Goal: Transaction & Acquisition: Book appointment/travel/reservation

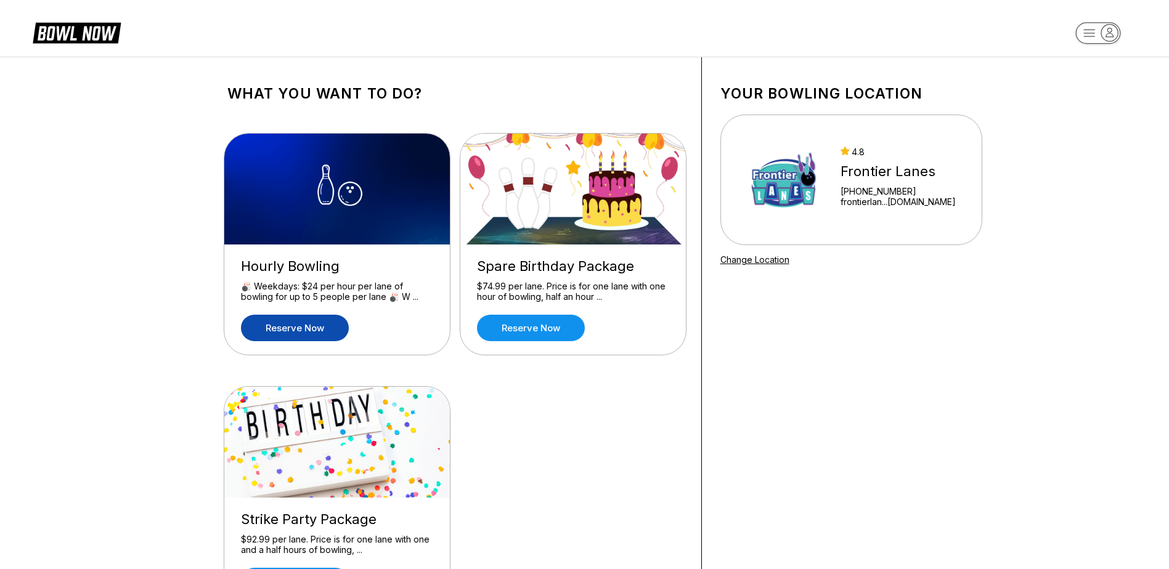
click at [304, 328] on link "Reserve now" at bounding box center [295, 328] width 108 height 26
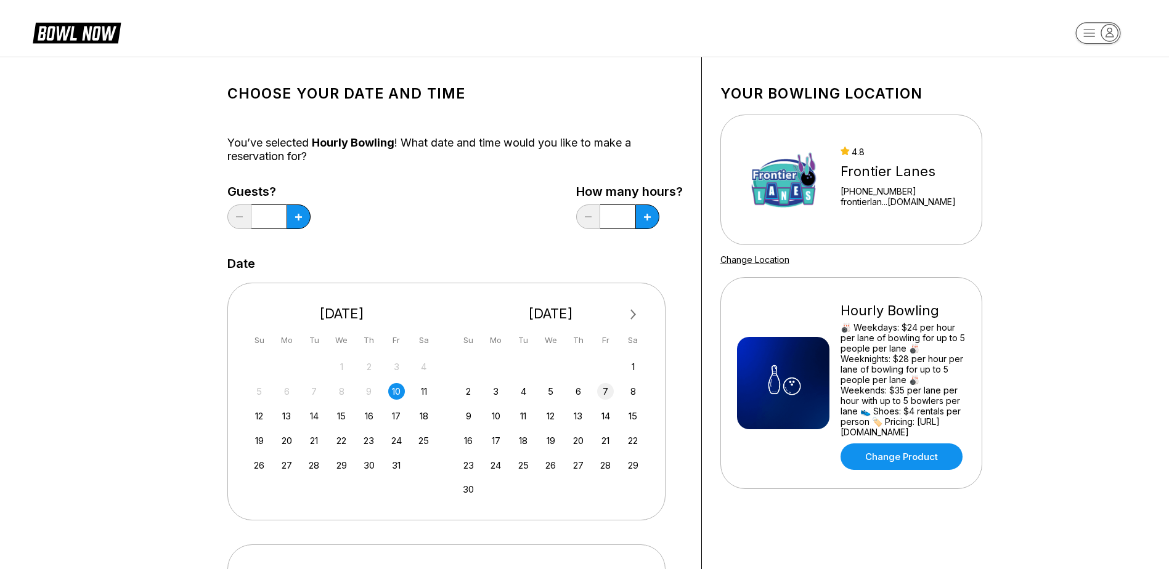
click at [608, 396] on div "7" at bounding box center [605, 391] width 17 height 17
click at [295, 221] on button at bounding box center [299, 217] width 24 height 25
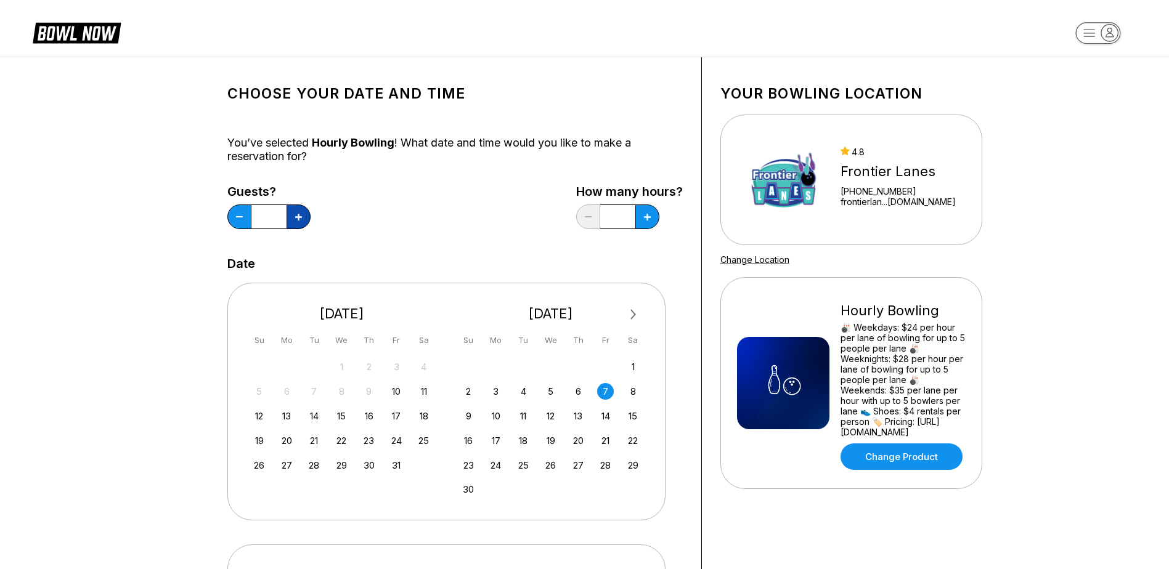
click at [295, 221] on button at bounding box center [299, 217] width 24 height 25
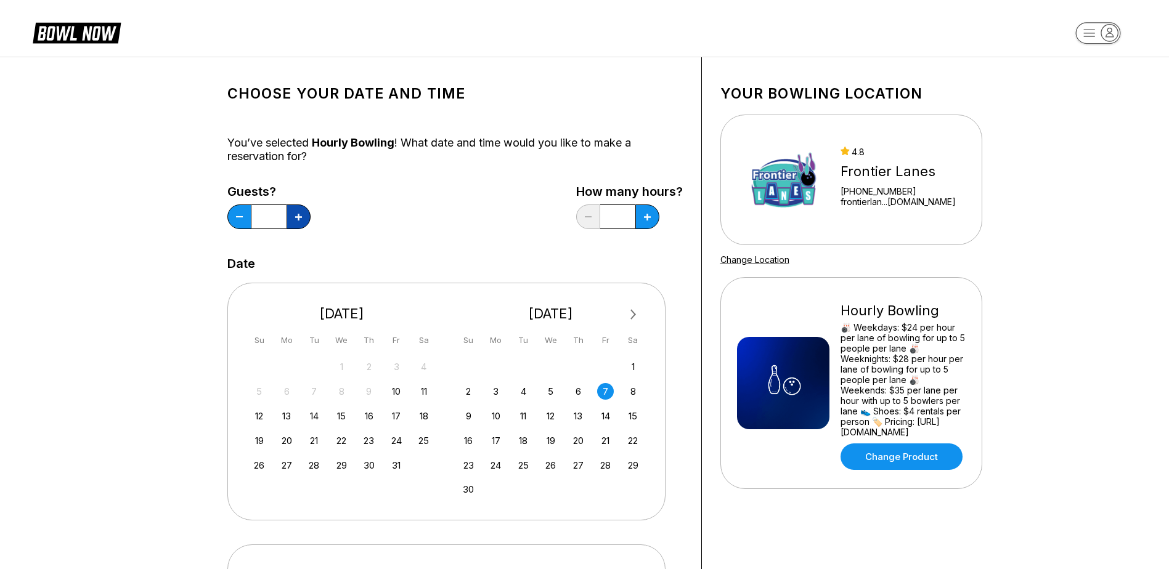
click at [295, 220] on icon at bounding box center [298, 217] width 7 height 7
type input "**"
click at [649, 210] on button at bounding box center [647, 217] width 24 height 25
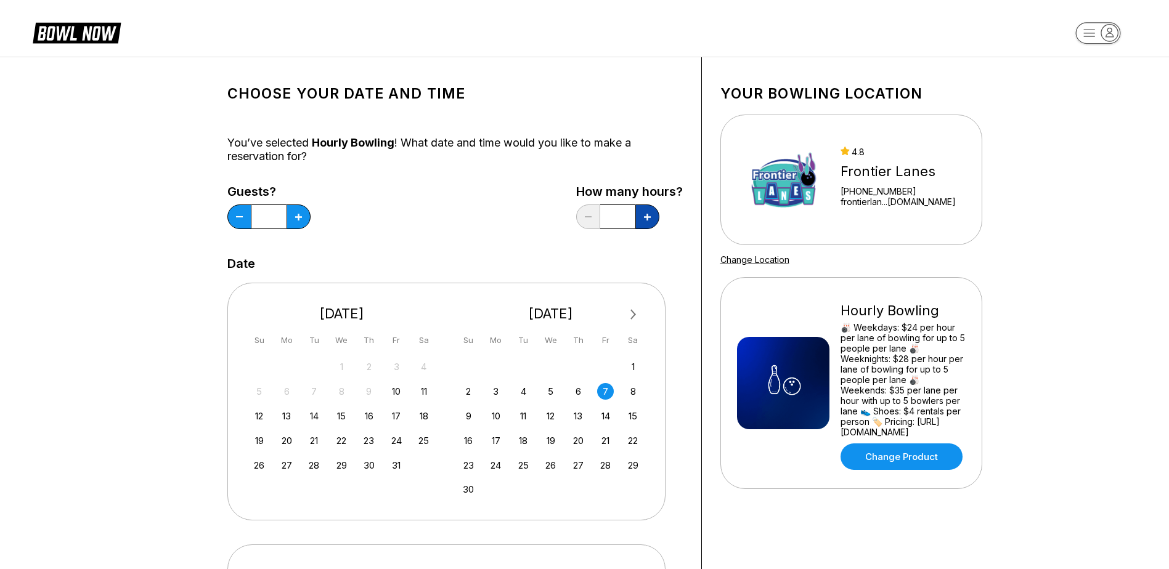
click at [649, 210] on button at bounding box center [647, 217] width 24 height 25
type input "*"
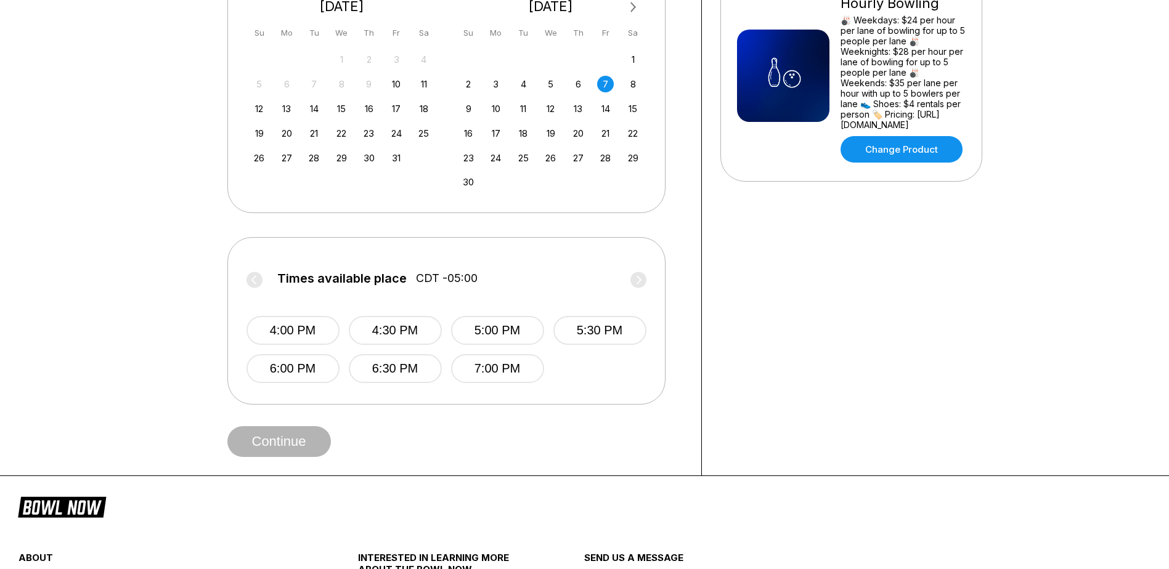
scroll to position [308, 0]
click at [602, 85] on div "7" at bounding box center [605, 83] width 17 height 17
click at [252, 278] on label "Times available place CDT -05:00" at bounding box center [446, 281] width 400 height 20
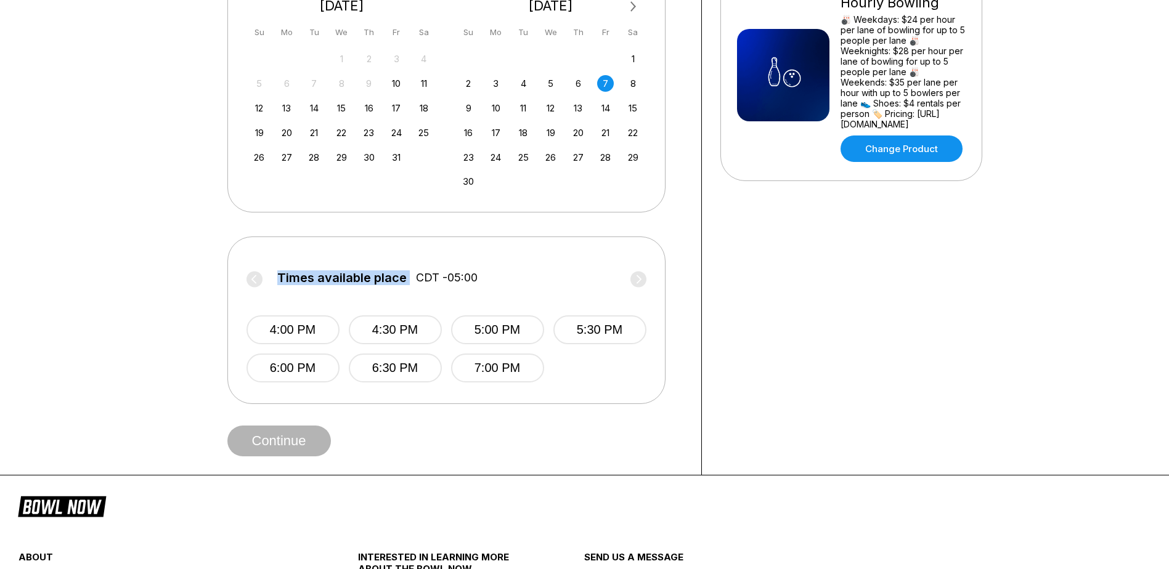
click at [252, 278] on label "Times available place CDT -05:00" at bounding box center [446, 281] width 400 height 20
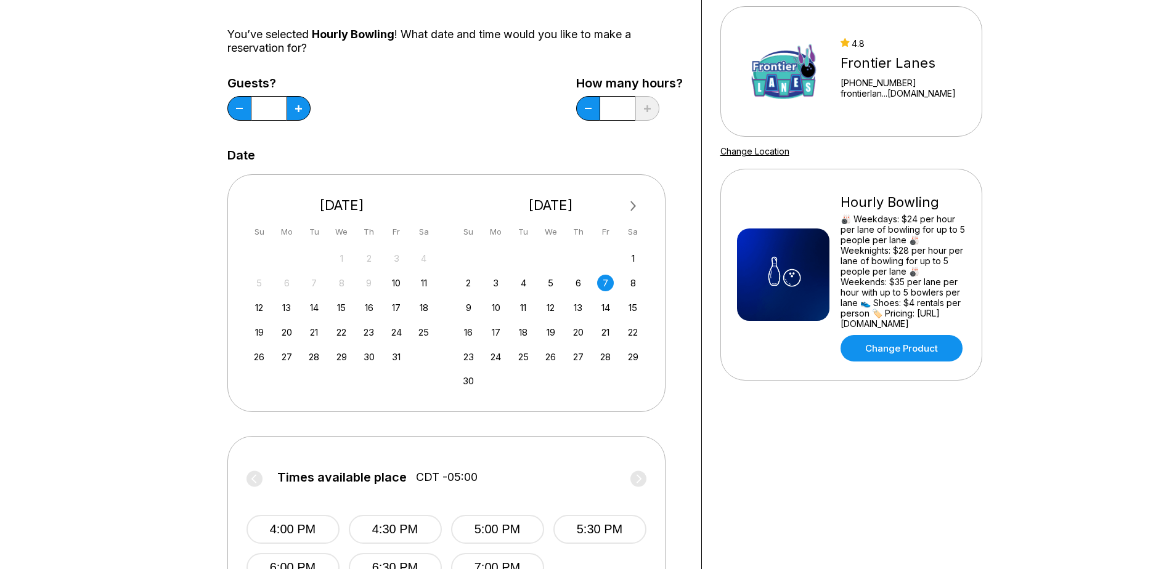
scroll to position [62, 0]
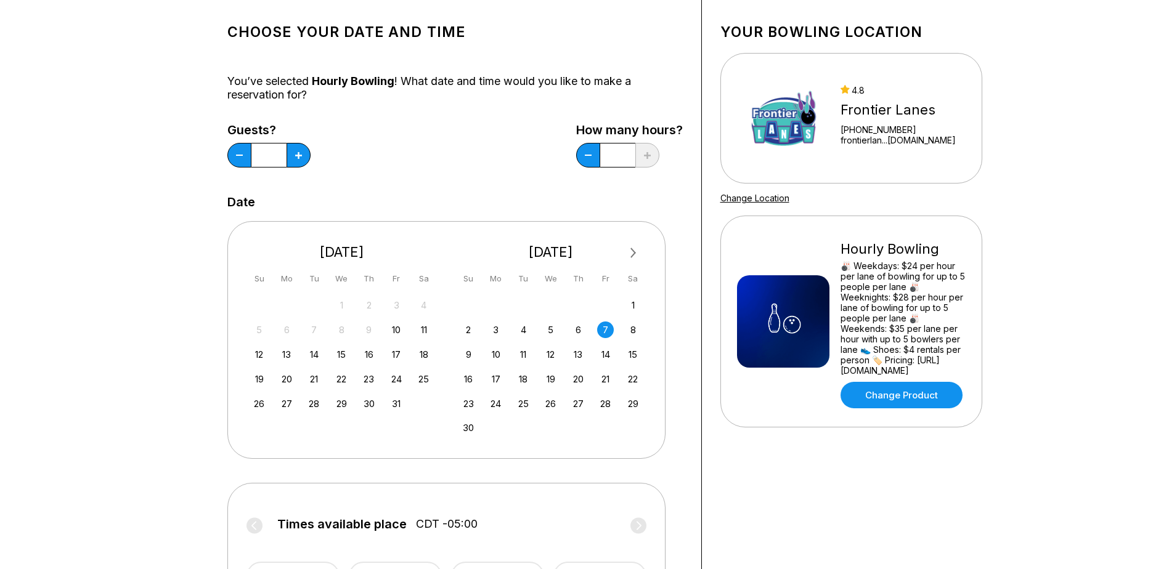
click at [607, 330] on div "7" at bounding box center [605, 330] width 17 height 17
click at [571, 331] on div "6" at bounding box center [578, 330] width 17 height 17
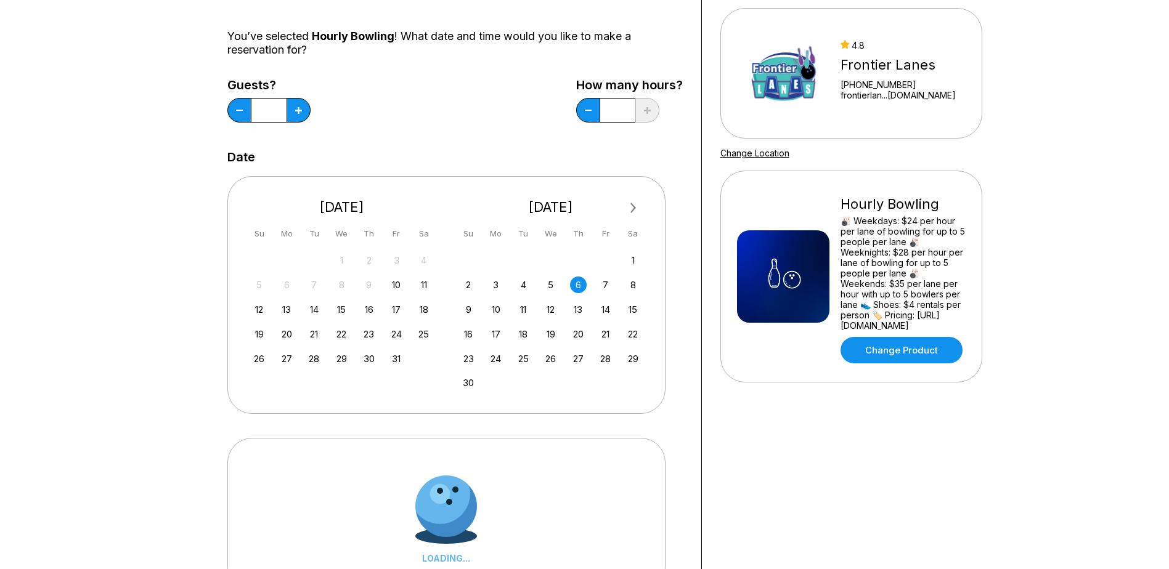
scroll to position [185, 0]
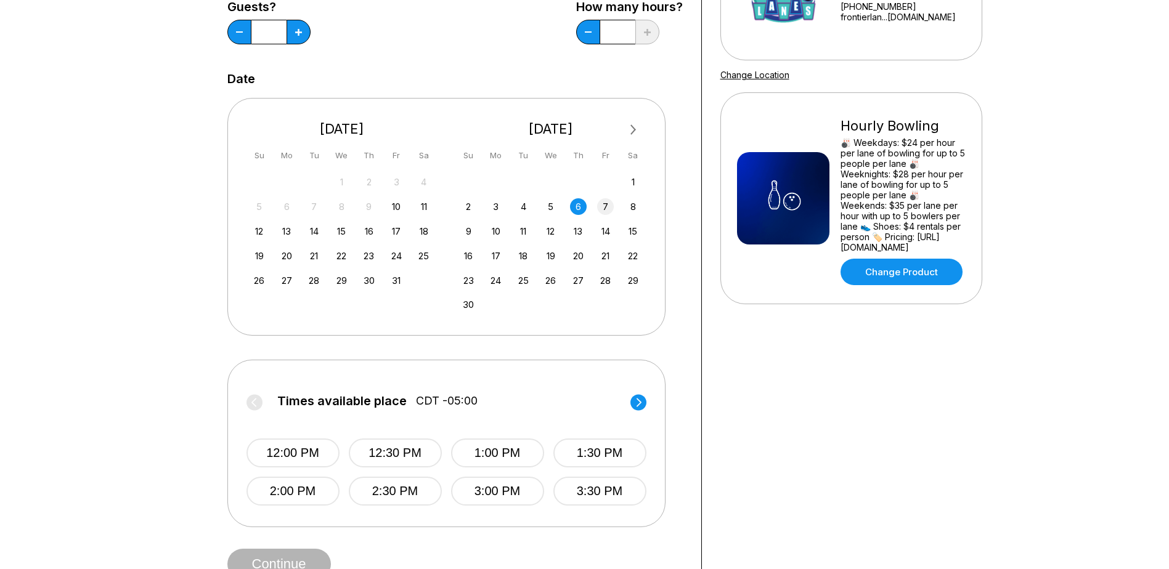
click at [603, 206] on div "7" at bounding box center [605, 206] width 17 height 17
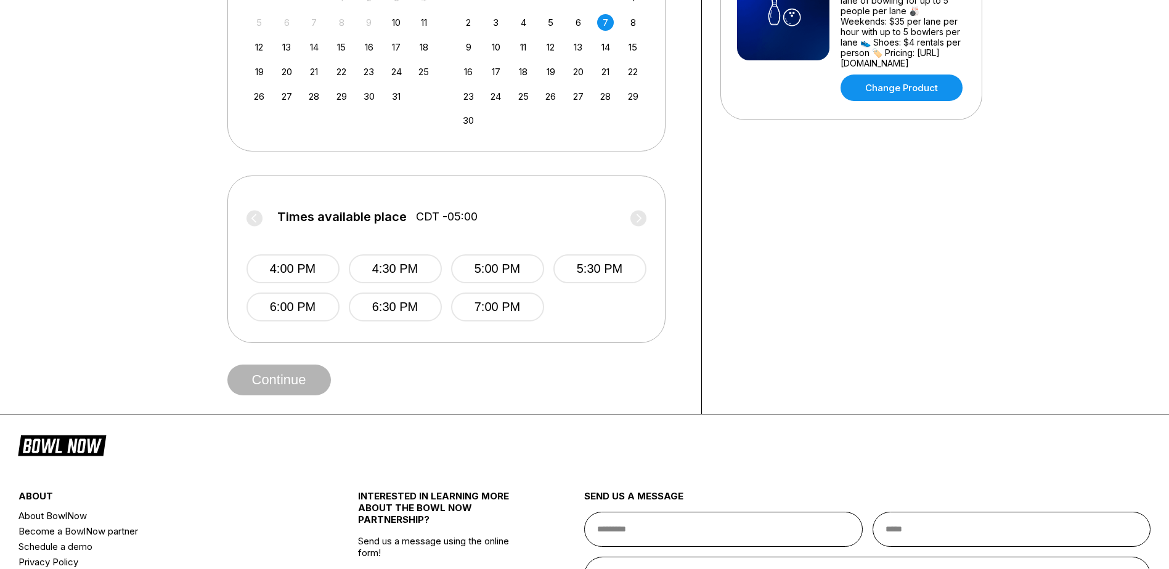
scroll to position [370, 0]
click at [260, 220] on label "Times available place CDT -05:00" at bounding box center [446, 219] width 400 height 20
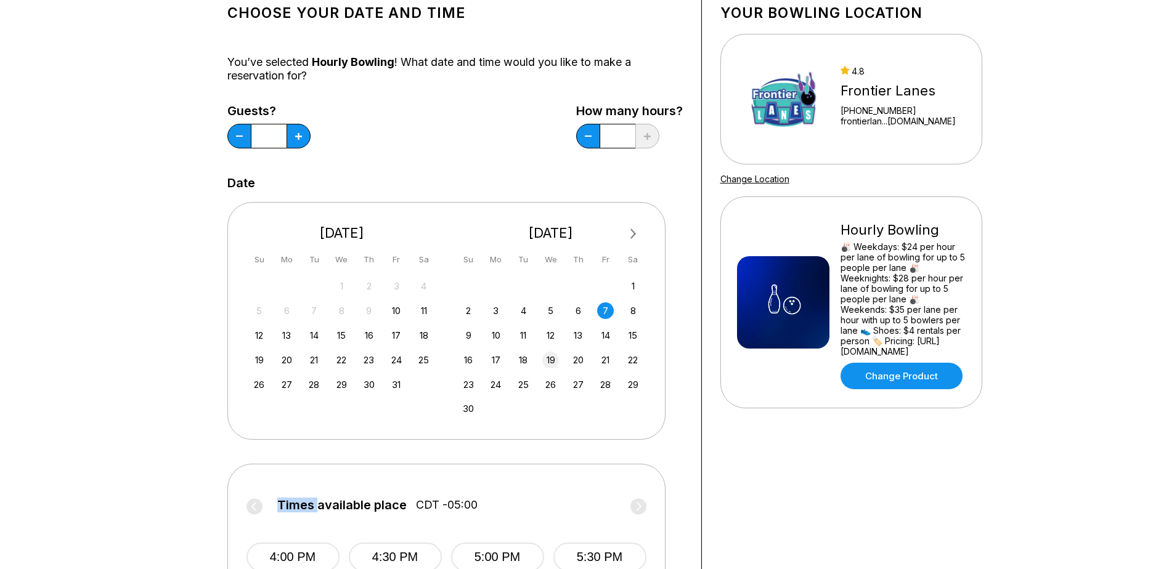
scroll to position [62, 0]
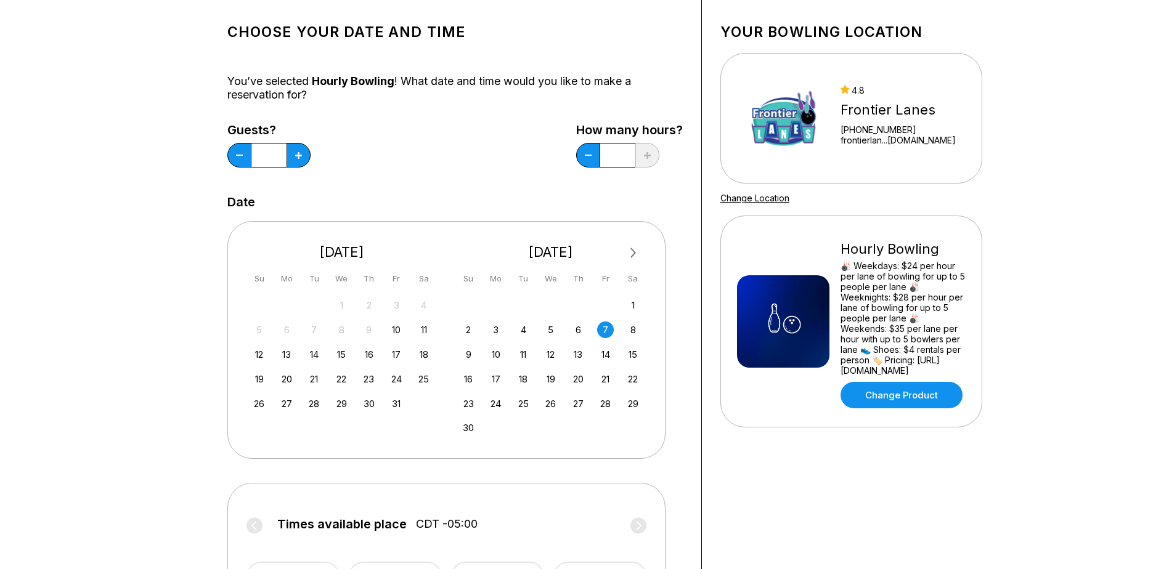
click at [685, 460] on div "Choose your Date and time You’ve selected Hourly Bowling ! What date and time w…" at bounding box center [455, 359] width 493 height 726
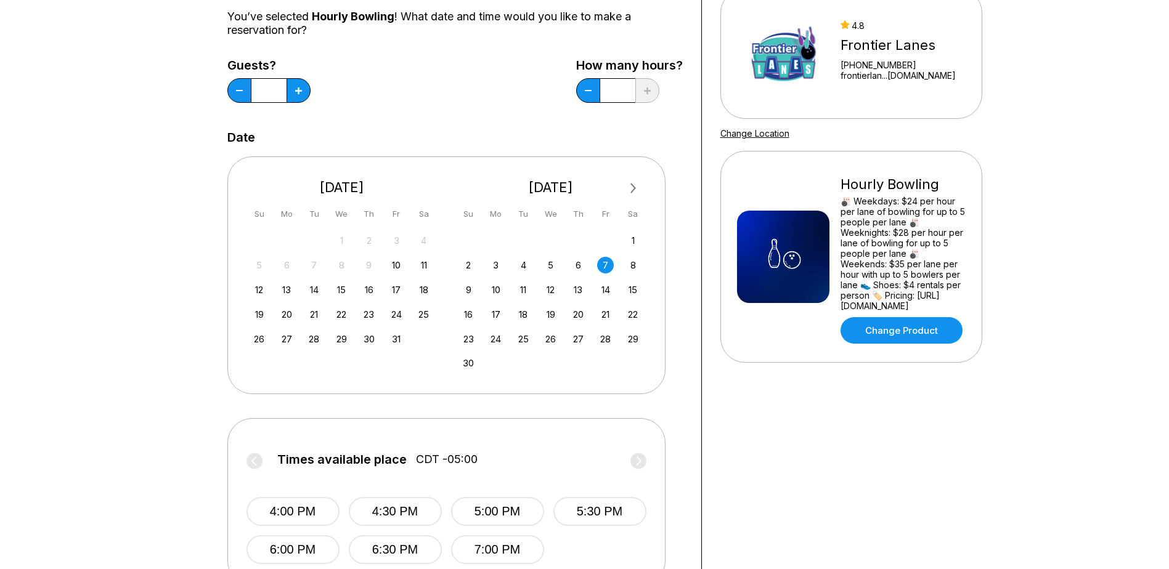
scroll to position [246, 0]
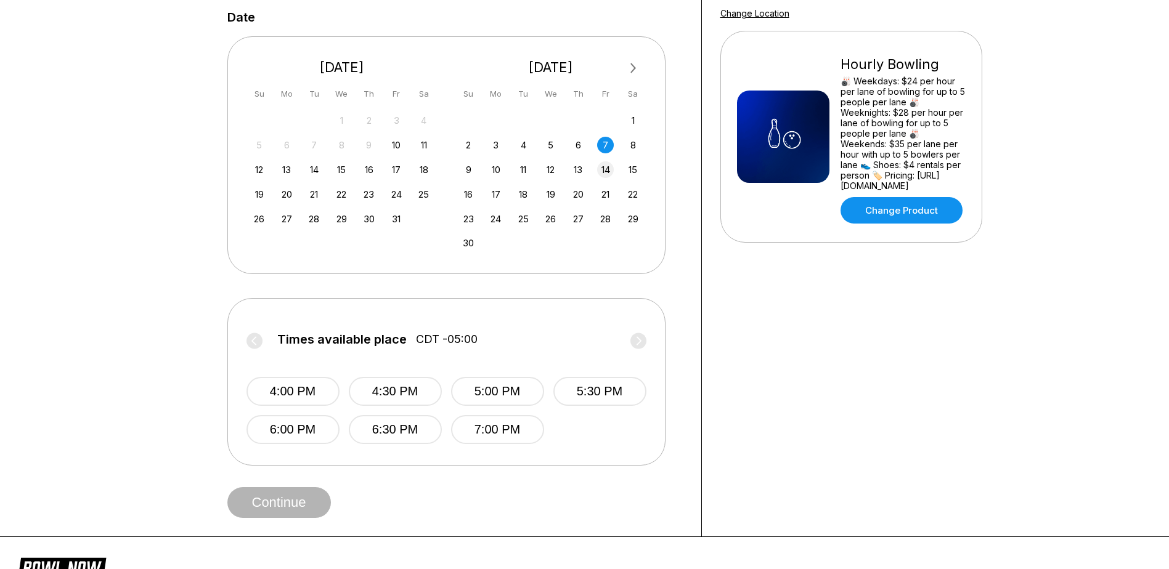
click at [607, 174] on div "14" at bounding box center [605, 169] width 17 height 17
click at [607, 191] on div "21" at bounding box center [605, 194] width 17 height 17
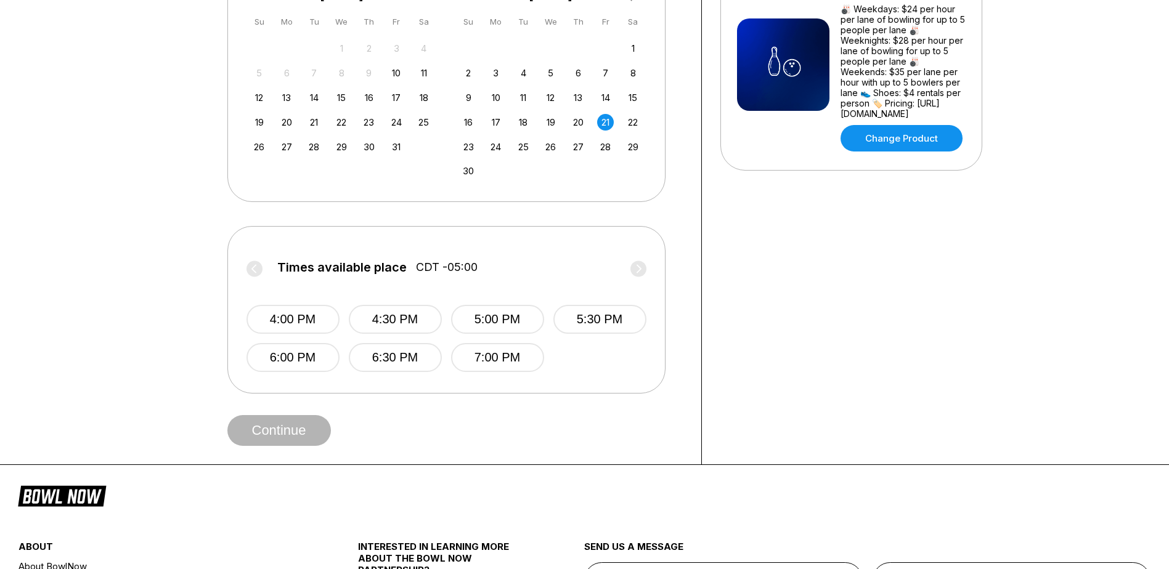
scroll to position [493, 0]
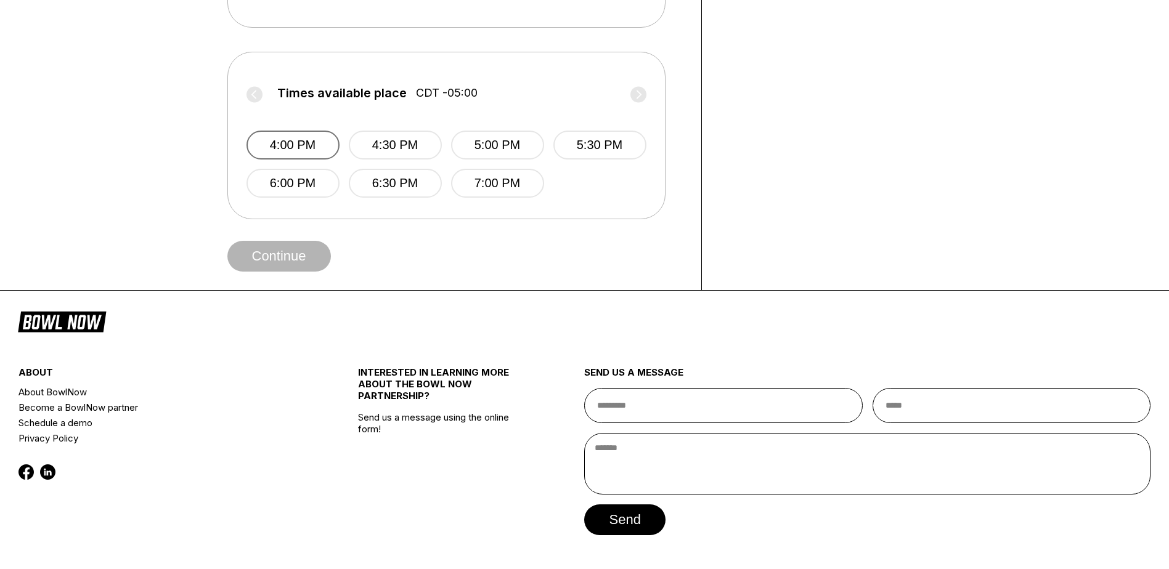
click at [323, 153] on button "4:00 PM" at bounding box center [292, 145] width 93 height 29
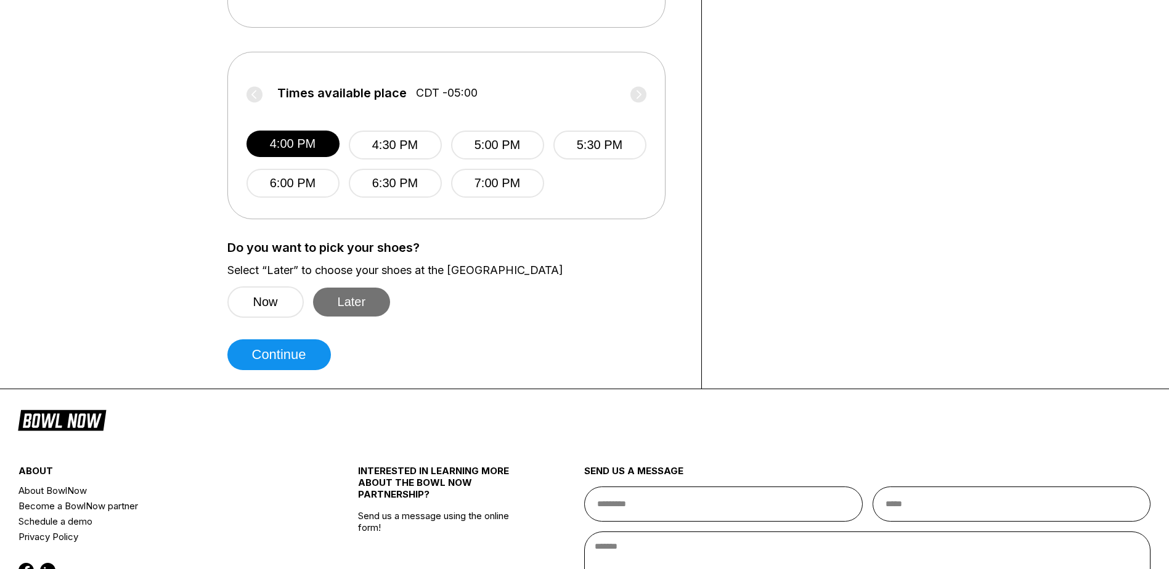
click at [368, 290] on button "Later" at bounding box center [352, 302] width 78 height 29
click at [336, 315] on button "Later" at bounding box center [352, 302] width 78 height 29
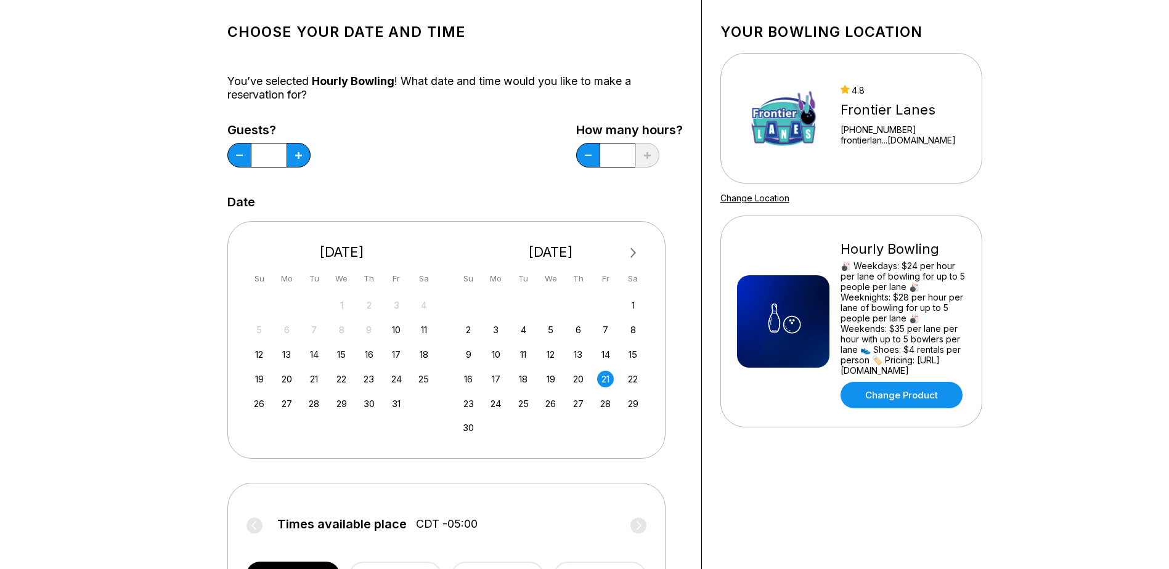
scroll to position [0, 0]
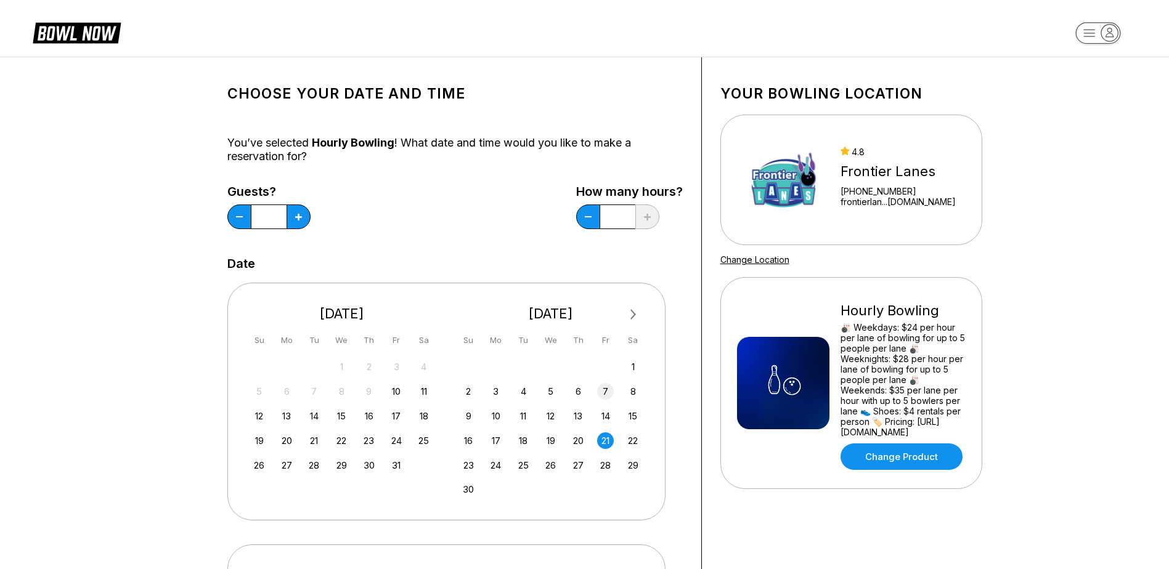
click at [601, 391] on div "7" at bounding box center [605, 391] width 17 height 17
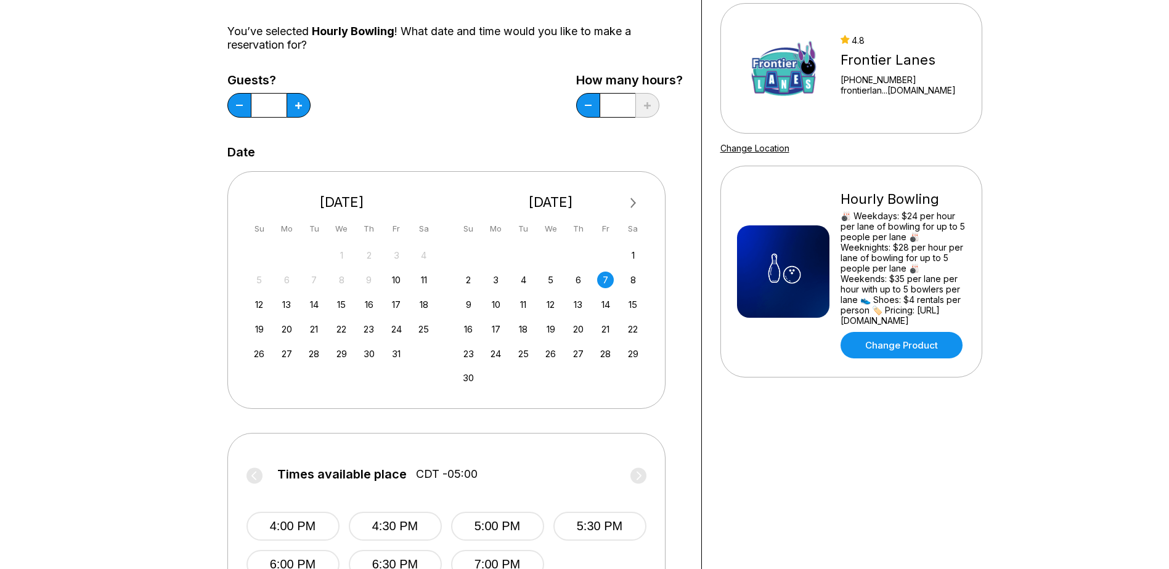
scroll to position [370, 0]
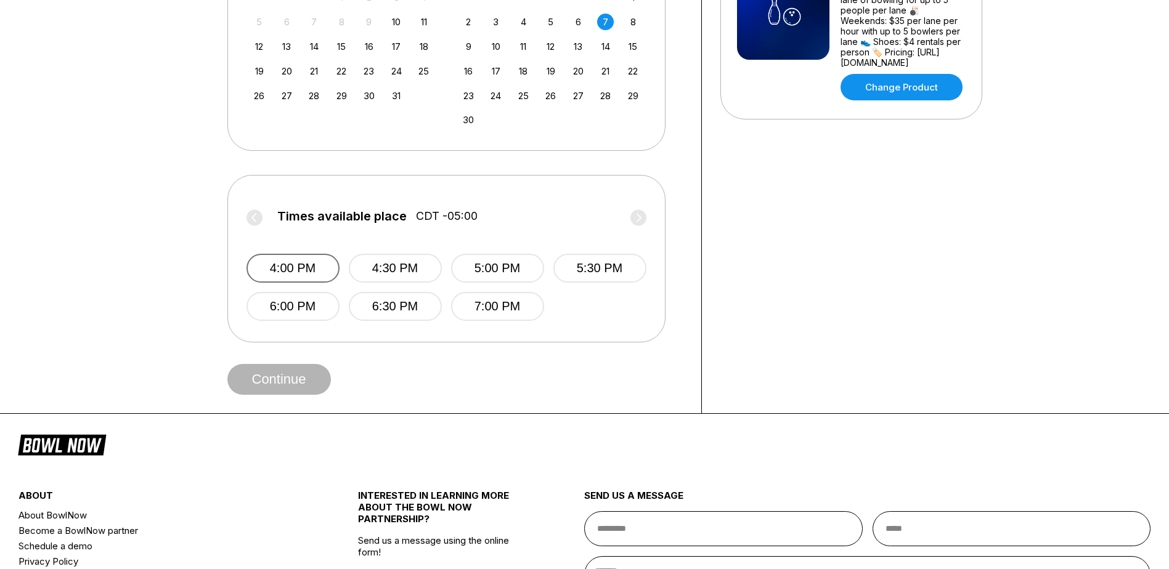
click at [272, 274] on button "4:00 PM" at bounding box center [292, 268] width 93 height 29
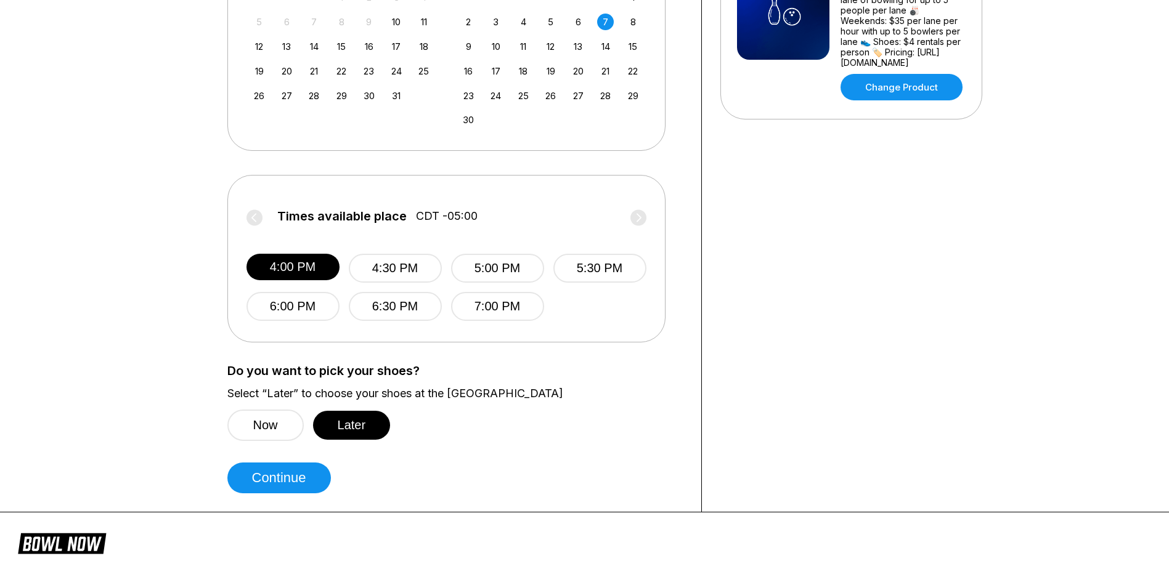
click at [254, 218] on label "Times available place CDT -05:00" at bounding box center [446, 219] width 400 height 20
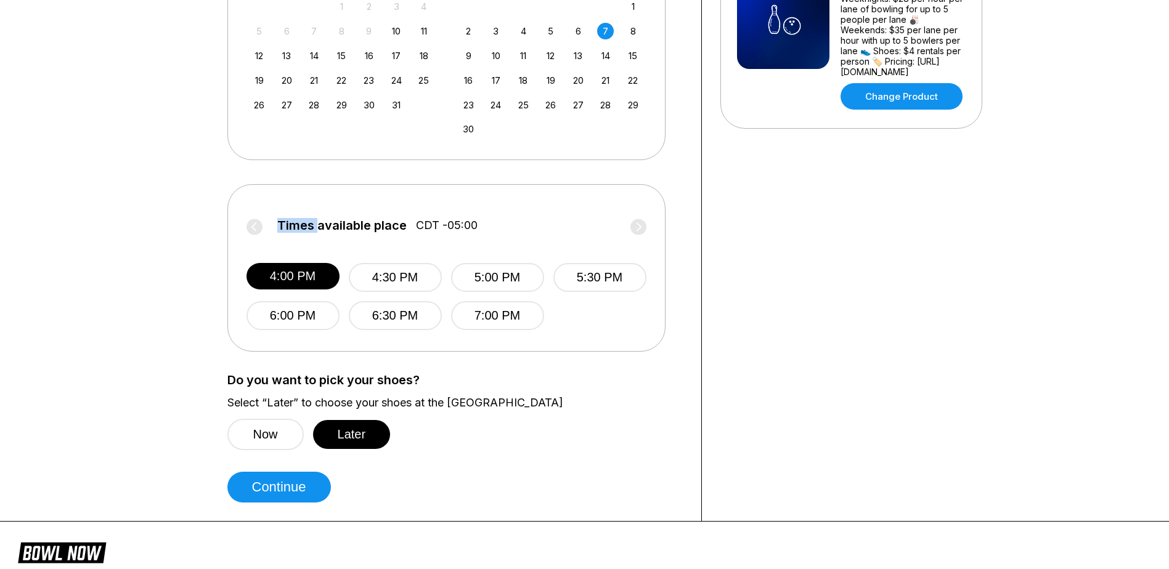
scroll to position [62, 0]
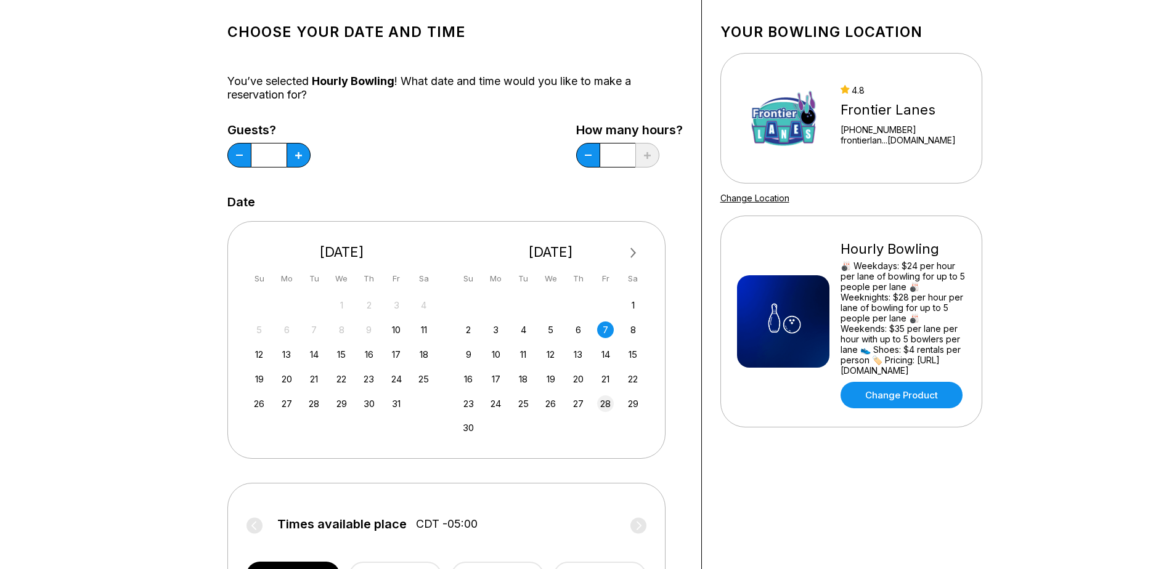
click at [606, 405] on div "28" at bounding box center [605, 404] width 17 height 17
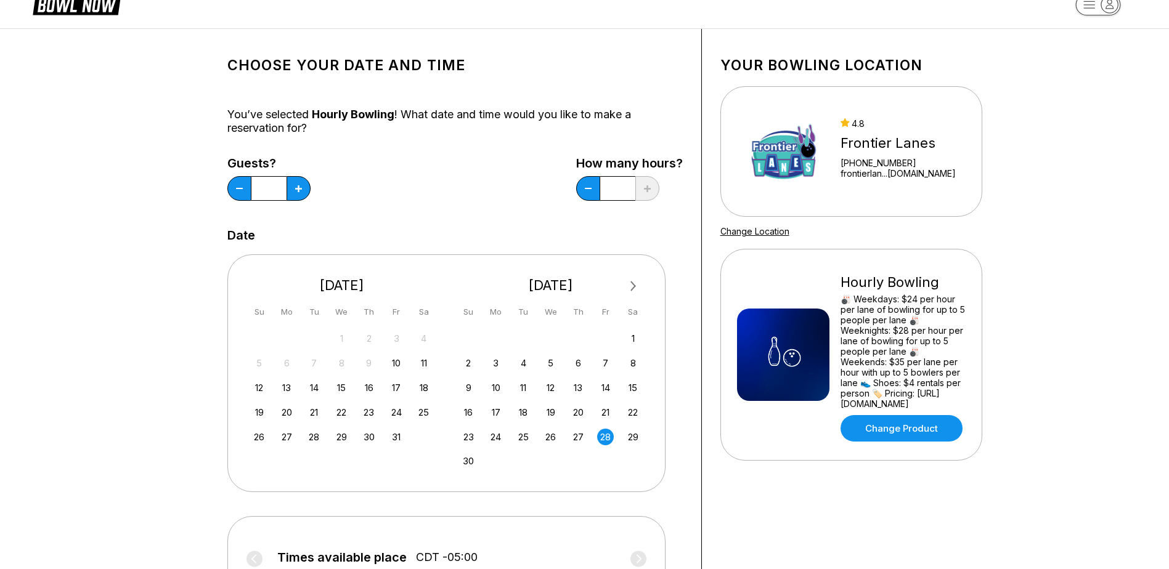
scroll to position [0, 0]
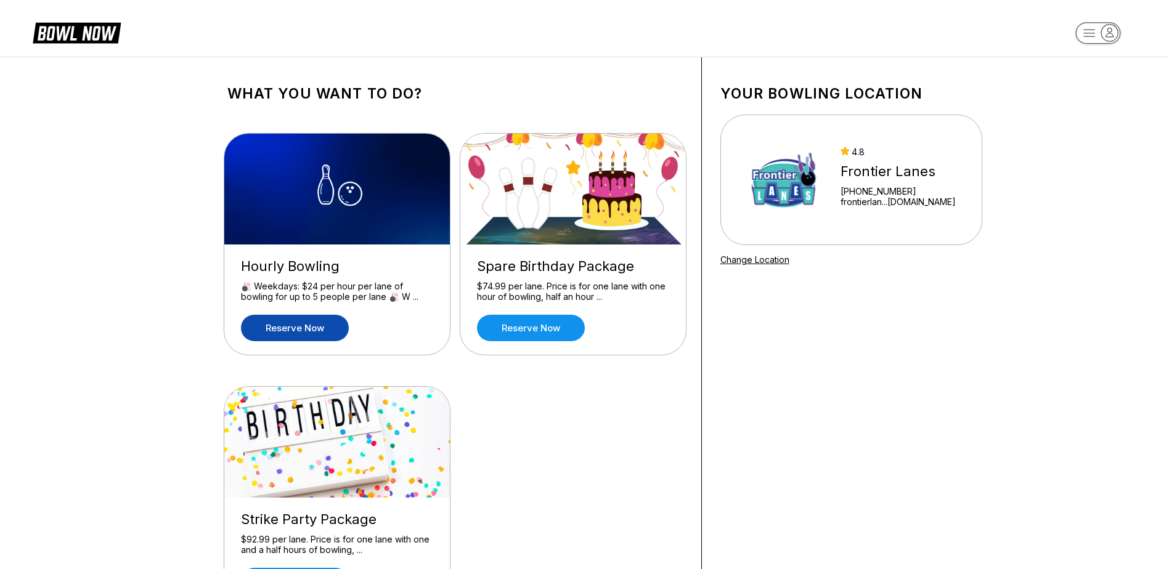
click at [307, 326] on link "Reserve now" at bounding box center [295, 328] width 108 height 26
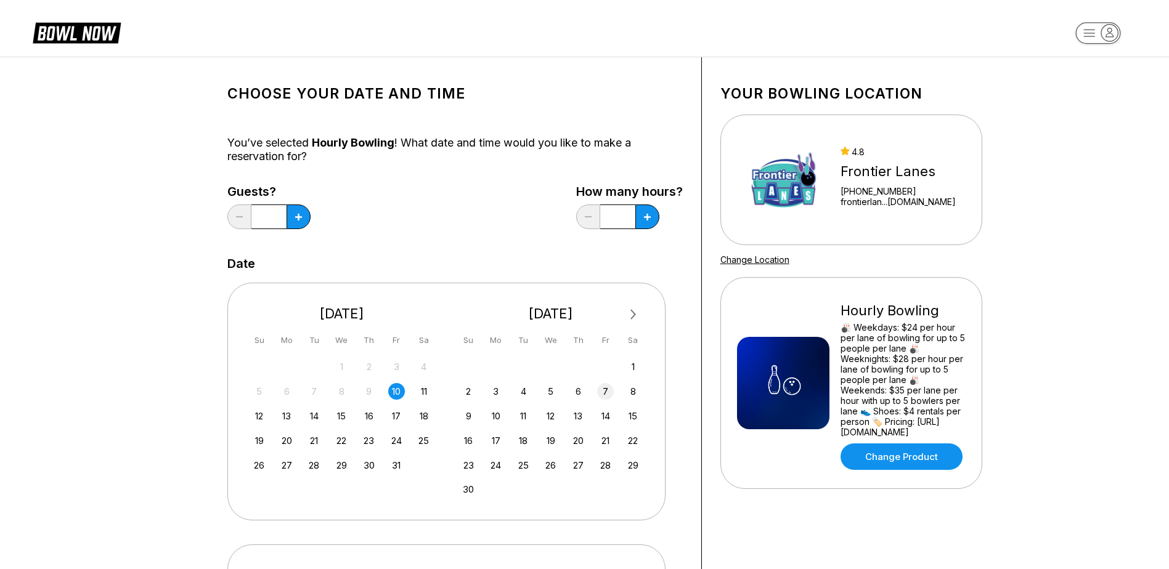
click at [611, 390] on div "7" at bounding box center [605, 391] width 17 height 17
click at [648, 218] on icon at bounding box center [647, 217] width 7 height 7
click at [646, 224] on button at bounding box center [647, 217] width 24 height 25
type input "*"
click at [301, 221] on button at bounding box center [299, 217] width 24 height 25
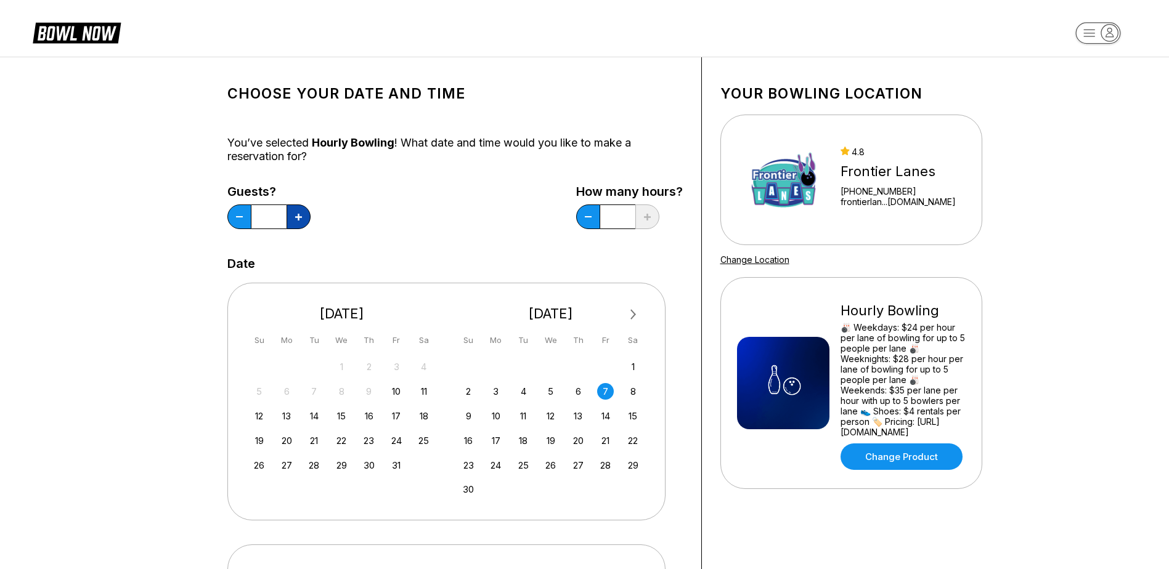
click at [301, 221] on button at bounding box center [299, 217] width 24 height 25
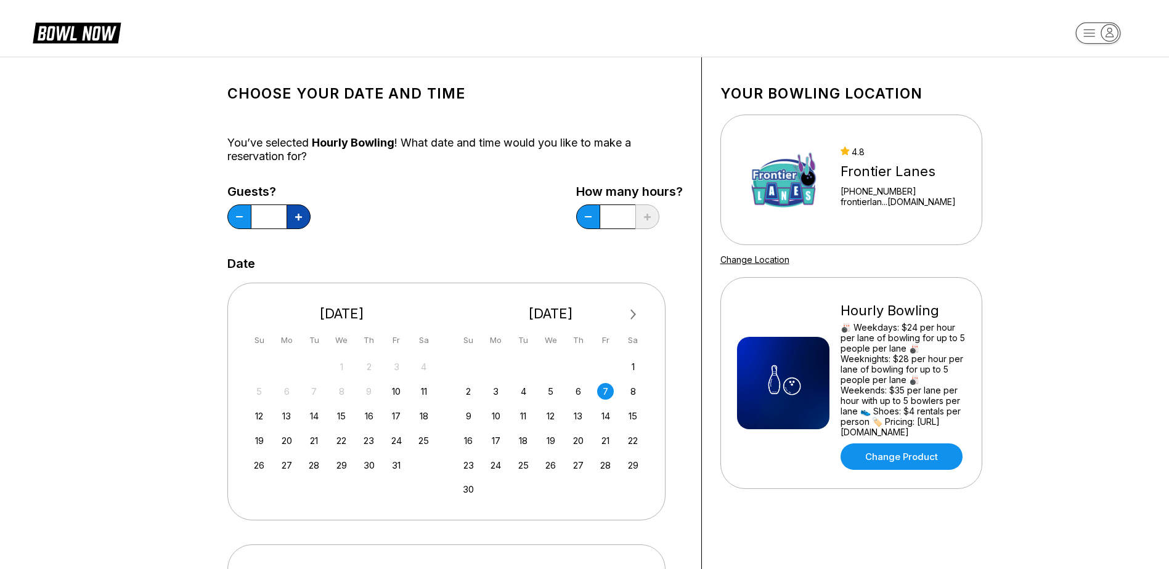
click at [301, 221] on button at bounding box center [299, 217] width 24 height 25
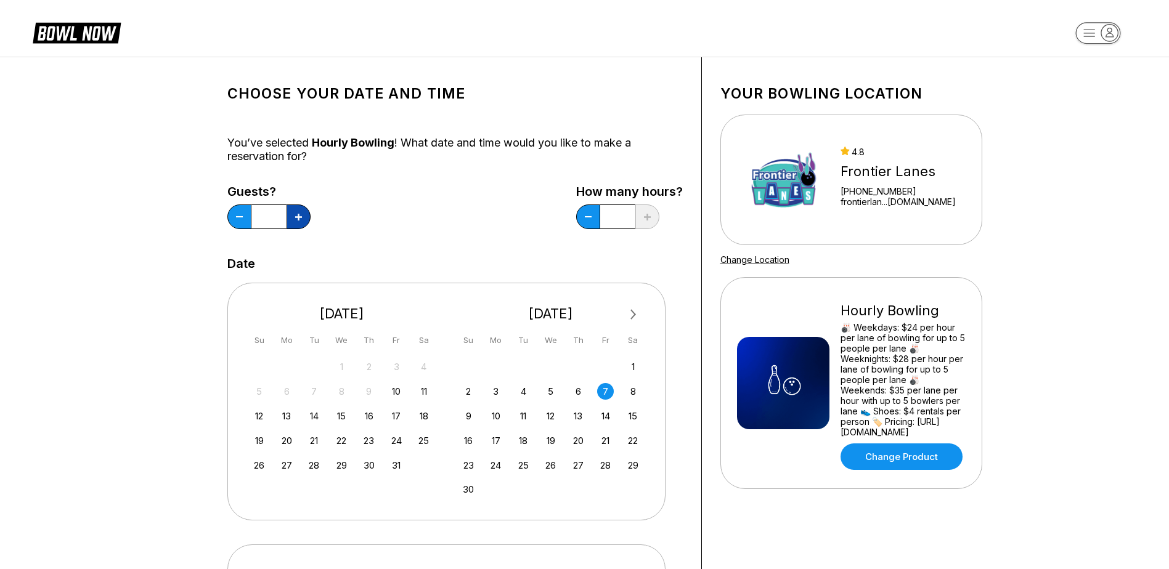
click at [301, 221] on button at bounding box center [299, 217] width 24 height 25
type input "**"
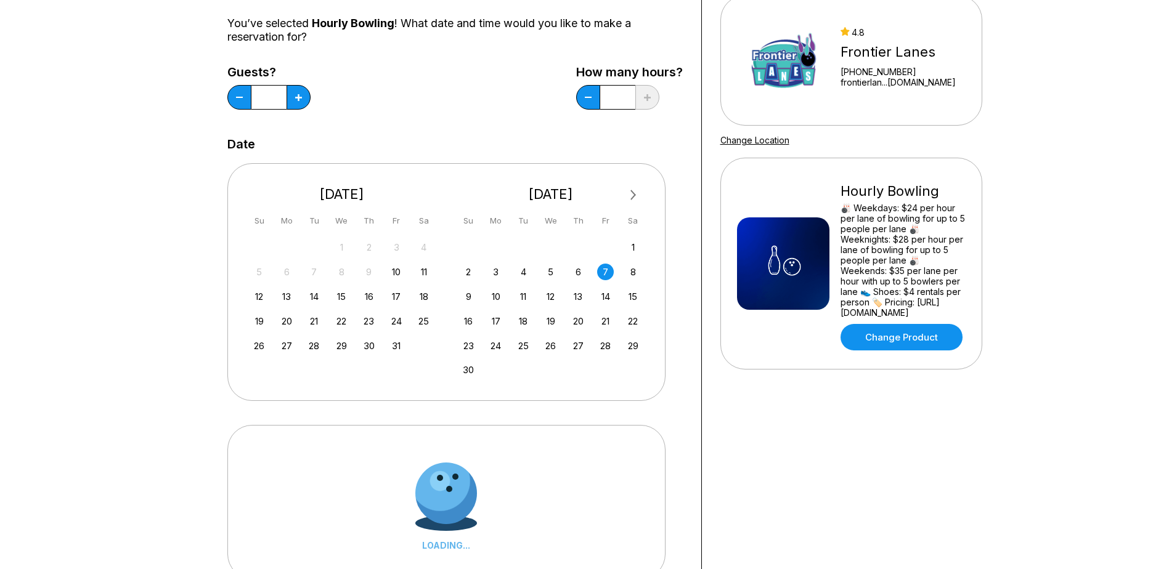
scroll to position [370, 0]
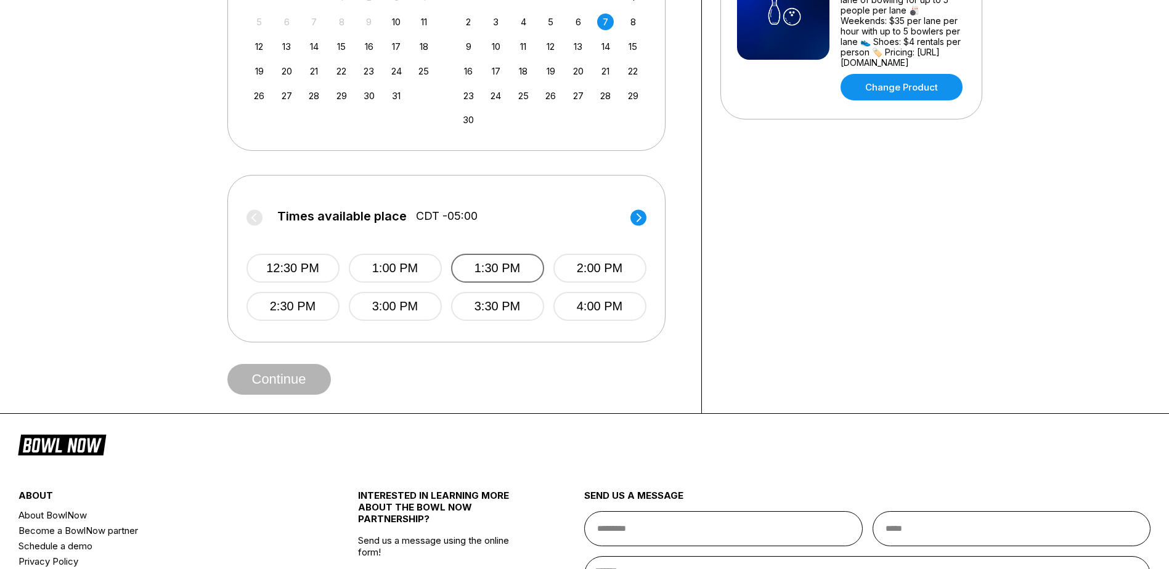
click at [500, 269] on button "1:30 PM" at bounding box center [497, 268] width 93 height 29
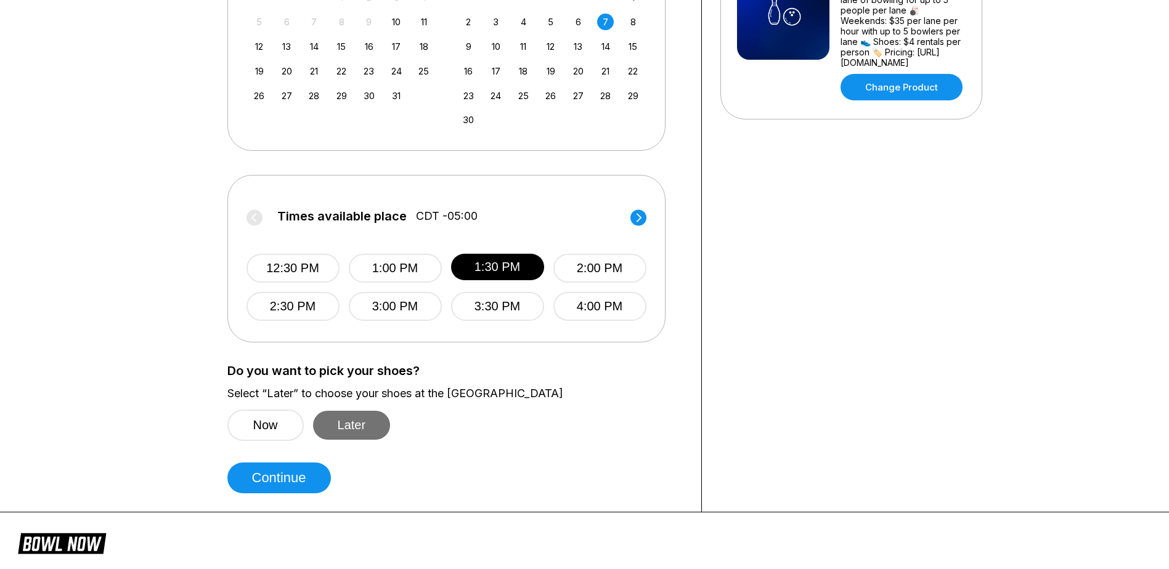
click at [342, 434] on button "Later" at bounding box center [352, 425] width 78 height 29
click at [308, 473] on button "Continue" at bounding box center [279, 478] width 104 height 31
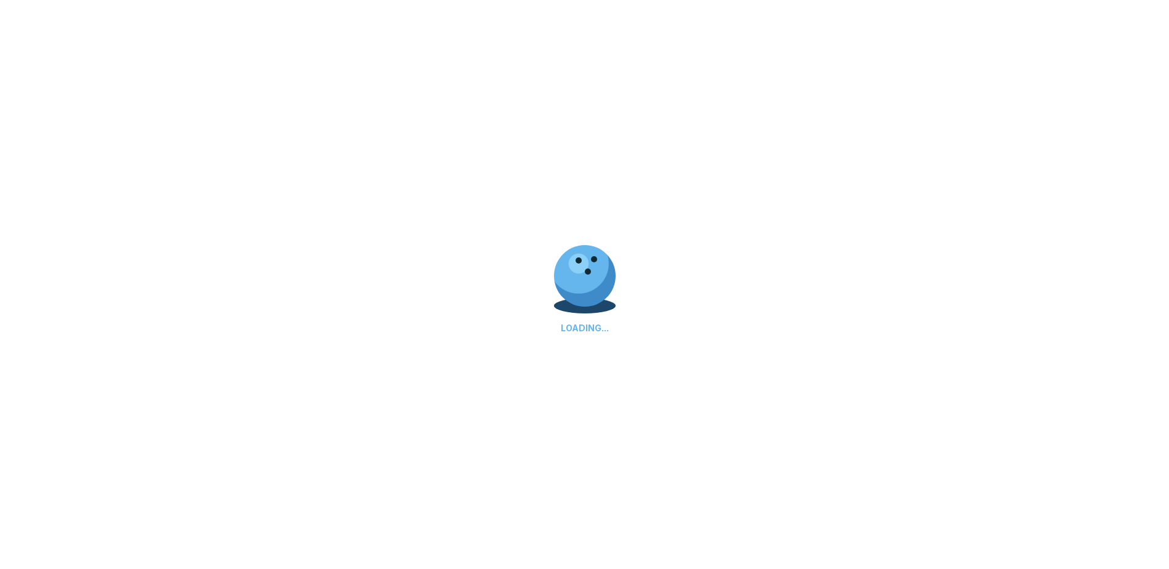
select select "**"
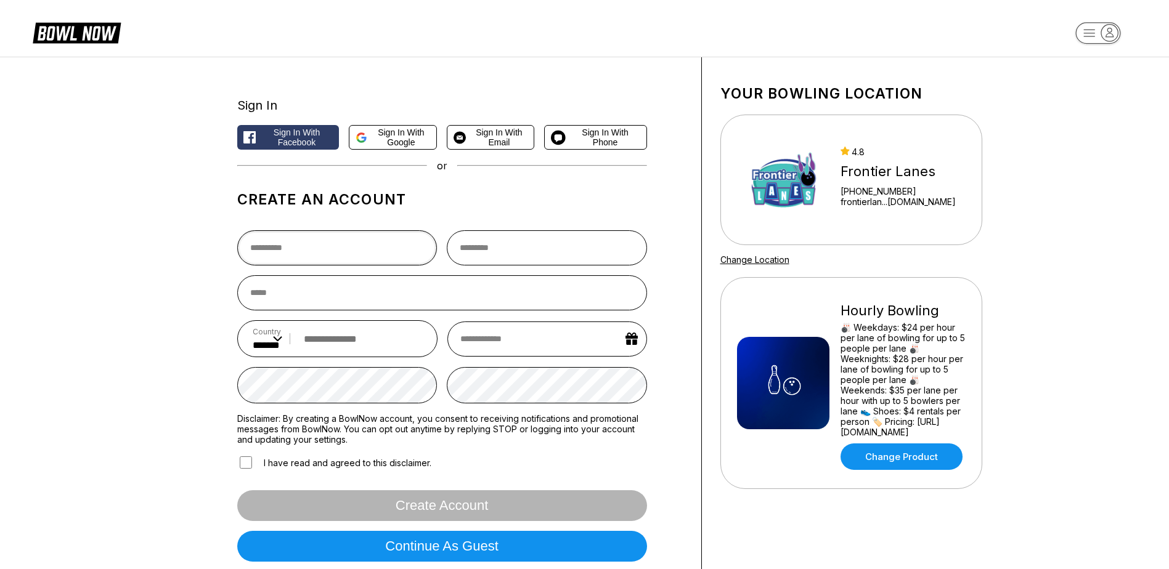
click at [330, 250] on input "text" at bounding box center [337, 247] width 200 height 35
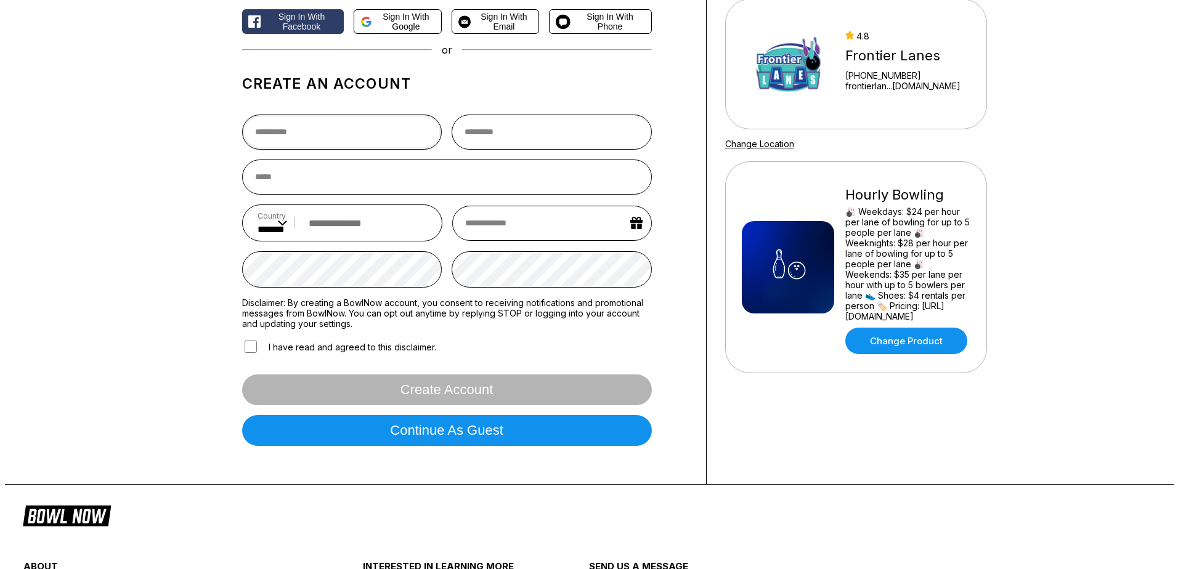
scroll to position [123, 0]
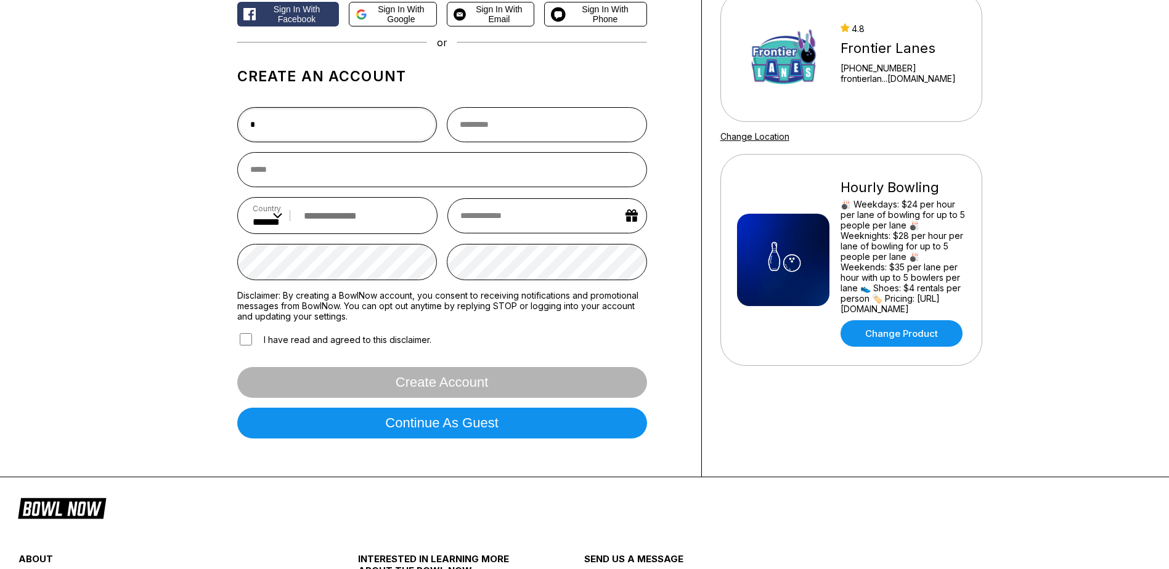
type input "*"
click at [178, 125] on div "Sign In Sign in with Facebook Sign in with Google Sign in with Email Sign in wi…" at bounding box center [584, 205] width 1169 height 544
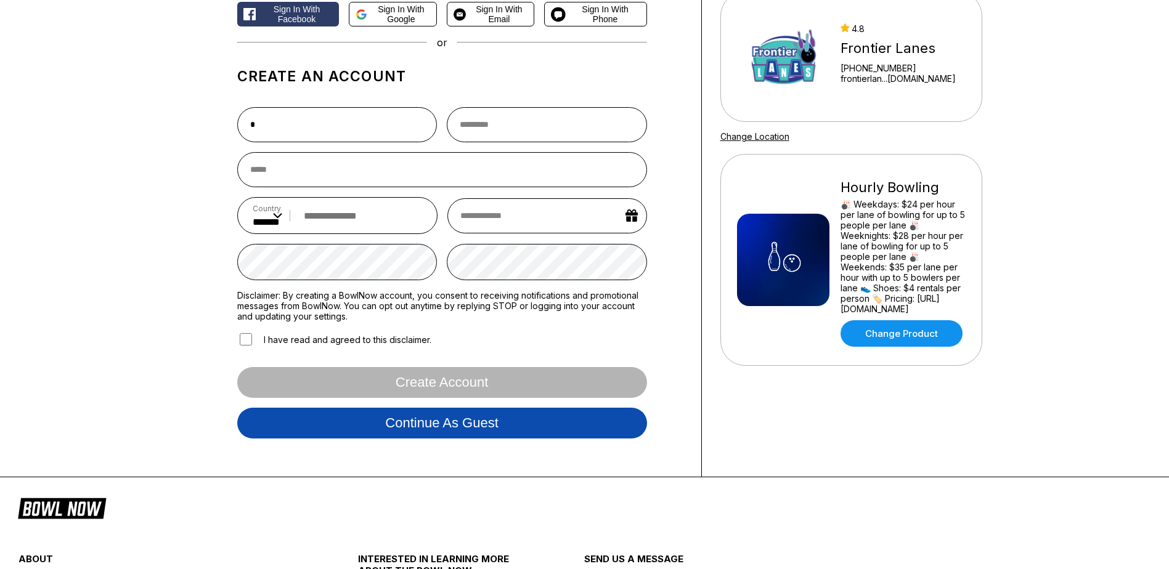
click at [442, 423] on button "Continue as guest" at bounding box center [442, 423] width 410 height 31
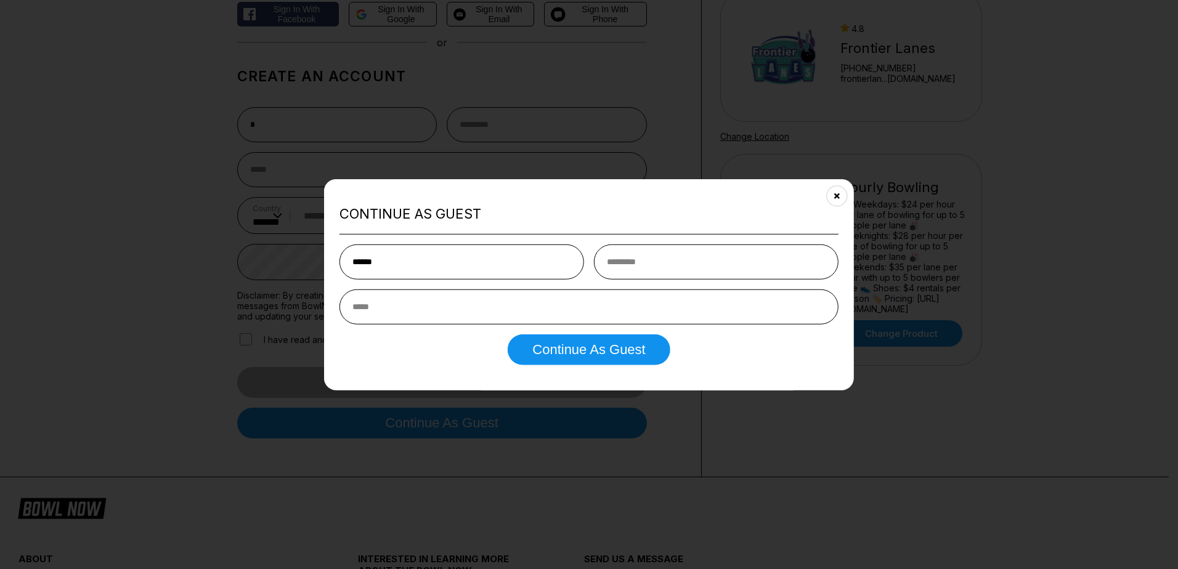
type input "******"
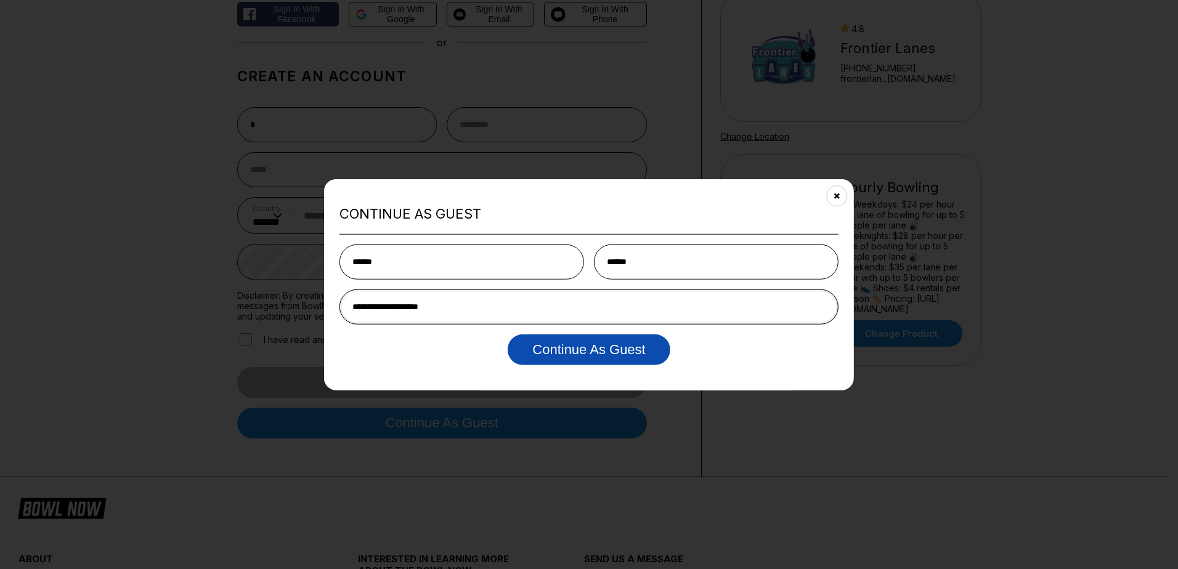
type input "**********"
click at [647, 352] on button "Continue as Guest" at bounding box center [589, 349] width 162 height 31
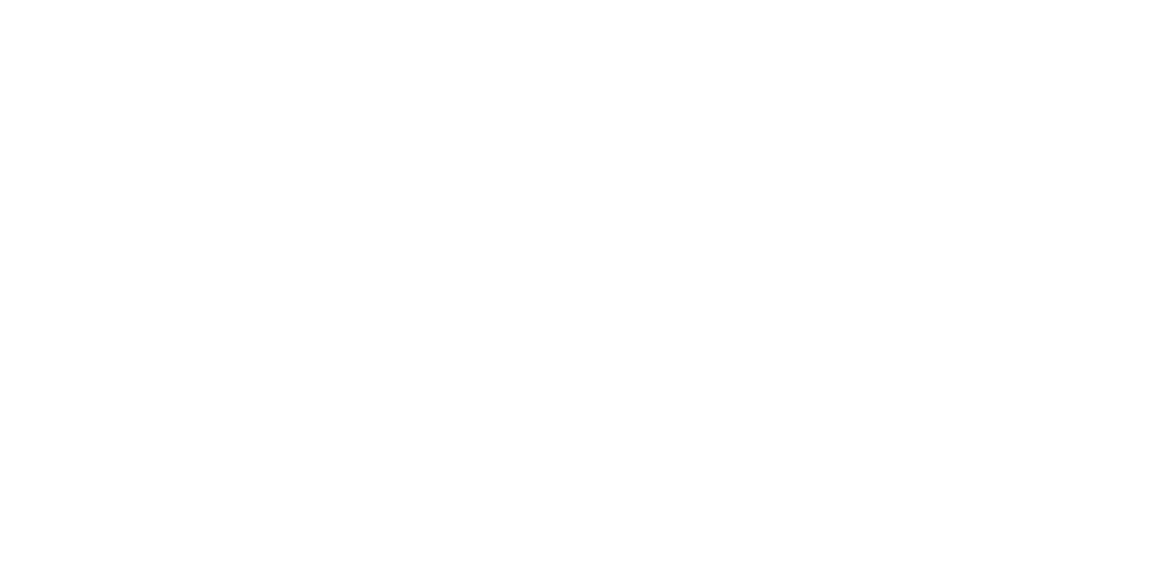
scroll to position [0, 0]
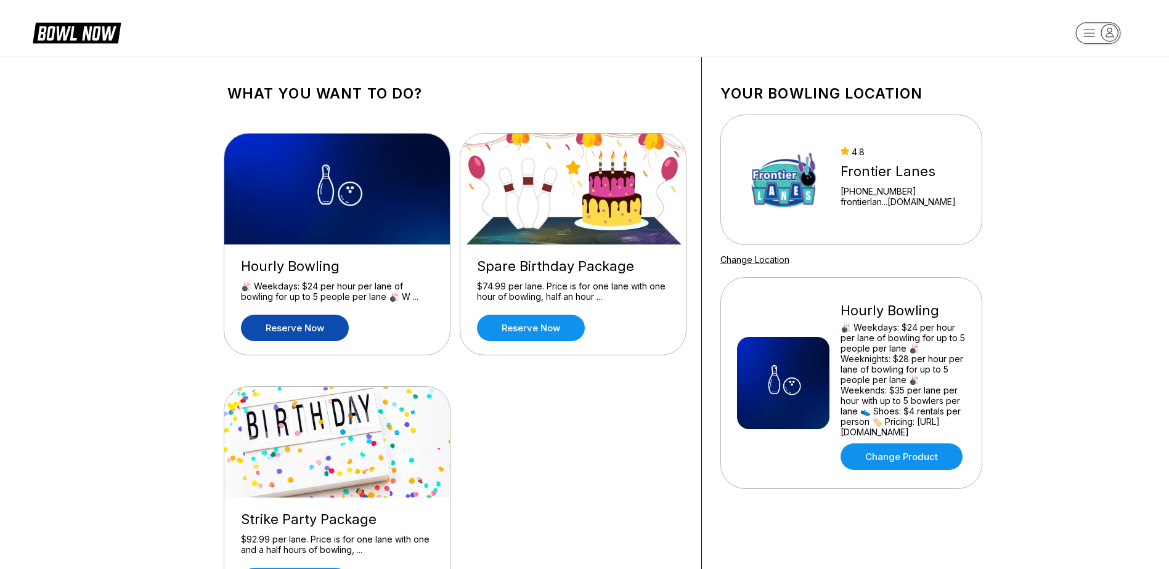
click at [323, 328] on link "Reserve now" at bounding box center [295, 328] width 108 height 26
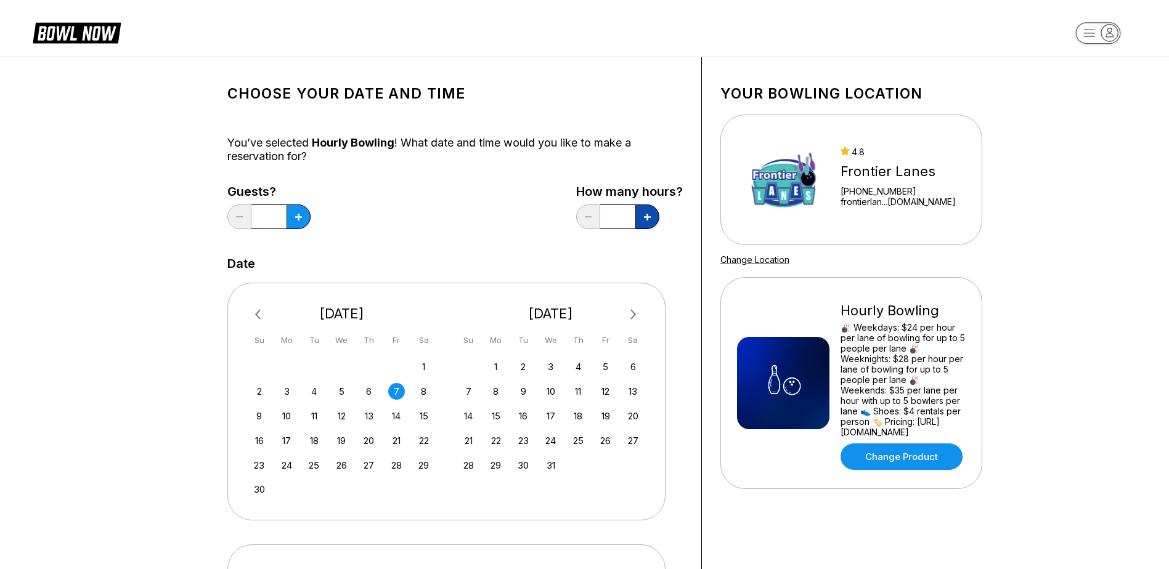
click at [646, 220] on icon at bounding box center [647, 217] width 7 height 7
click at [649, 219] on icon at bounding box center [647, 217] width 7 height 7
type input "*"
click at [304, 221] on button at bounding box center [299, 217] width 24 height 25
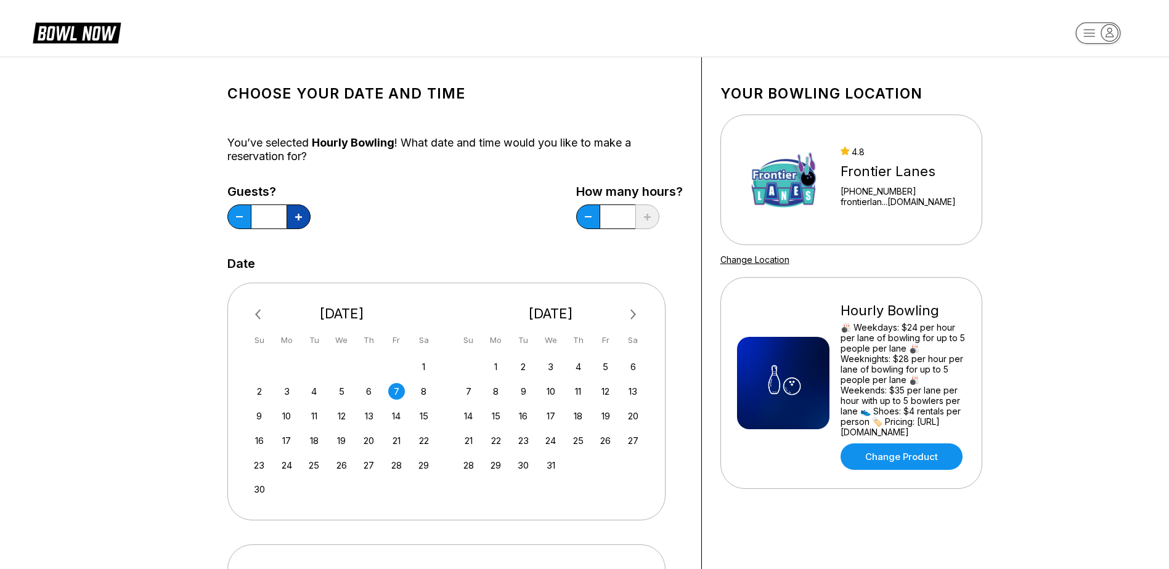
click at [304, 221] on button at bounding box center [299, 217] width 24 height 25
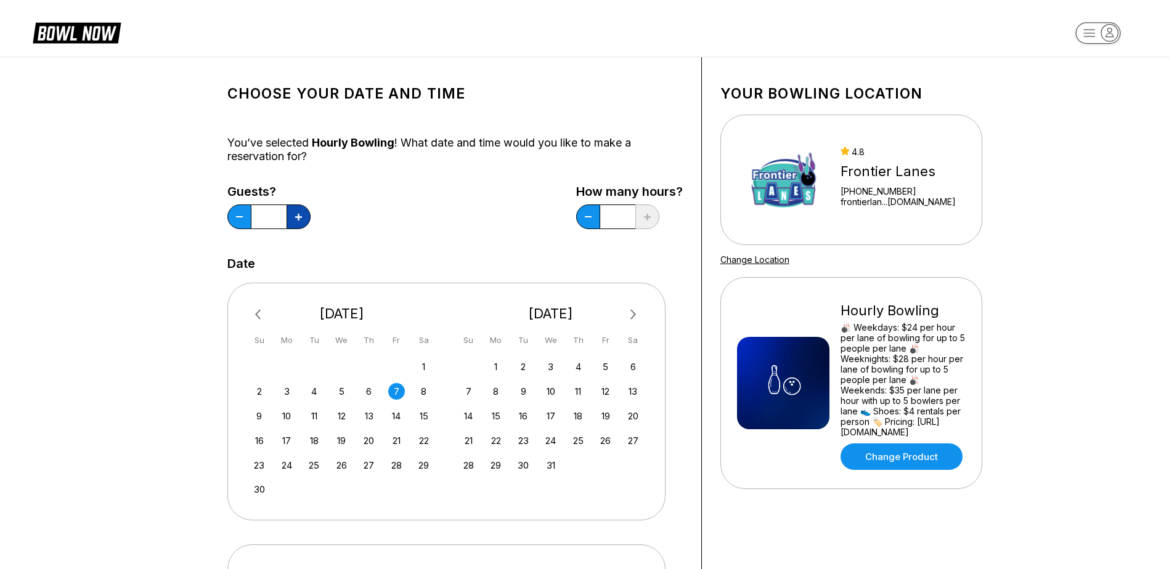
click at [304, 221] on button at bounding box center [299, 217] width 24 height 25
click at [304, 220] on button at bounding box center [299, 217] width 24 height 25
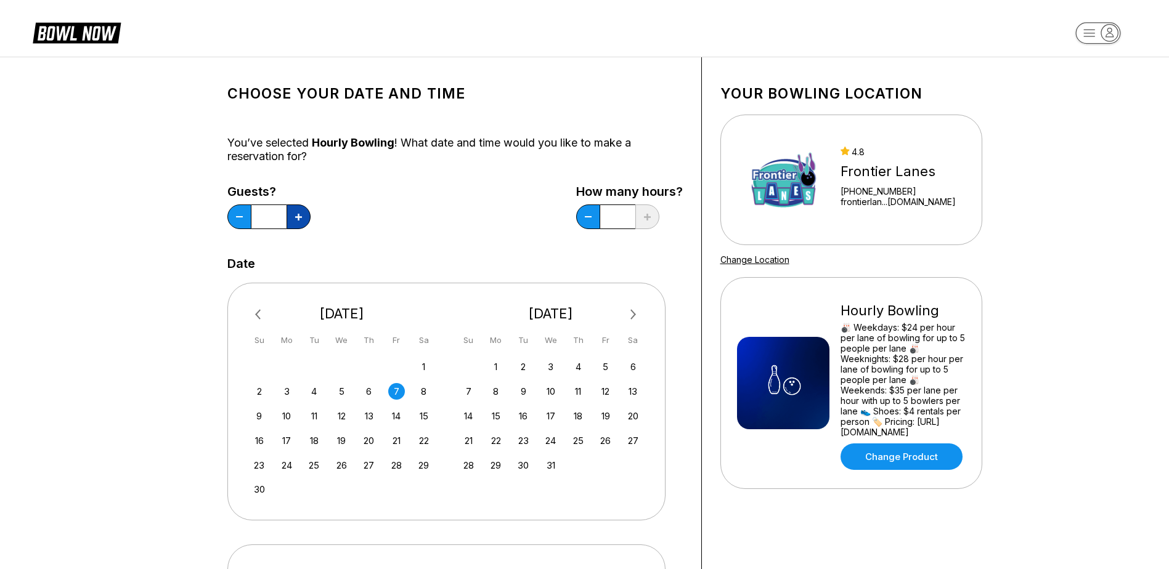
type input "**"
click at [391, 392] on div "7" at bounding box center [396, 391] width 17 height 17
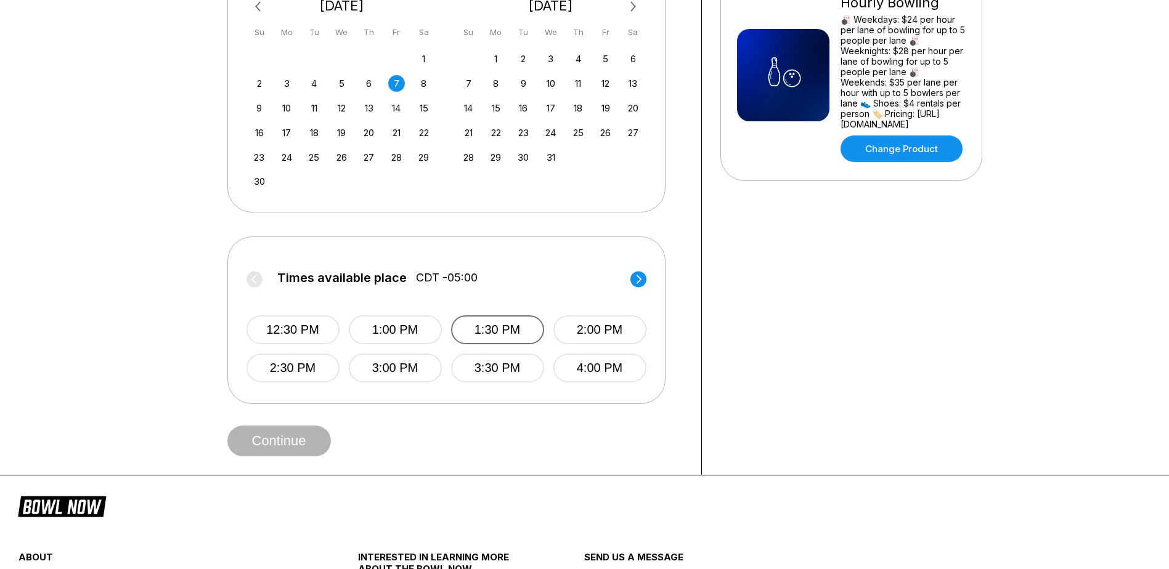
click at [540, 327] on button "1:30 PM" at bounding box center [497, 329] width 93 height 29
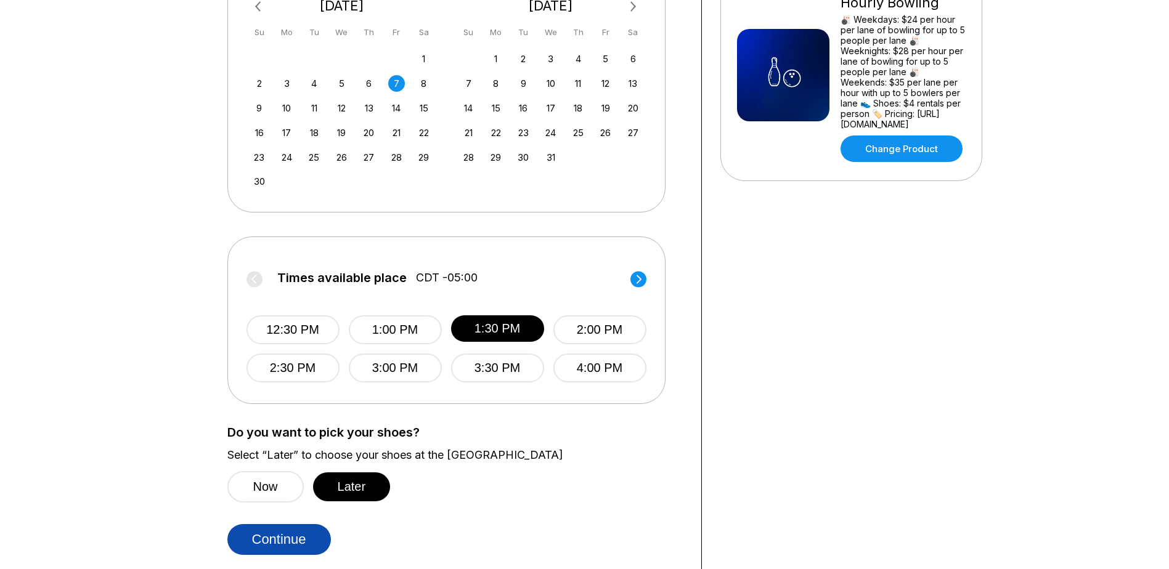
click at [306, 539] on button "Continue" at bounding box center [279, 539] width 104 height 31
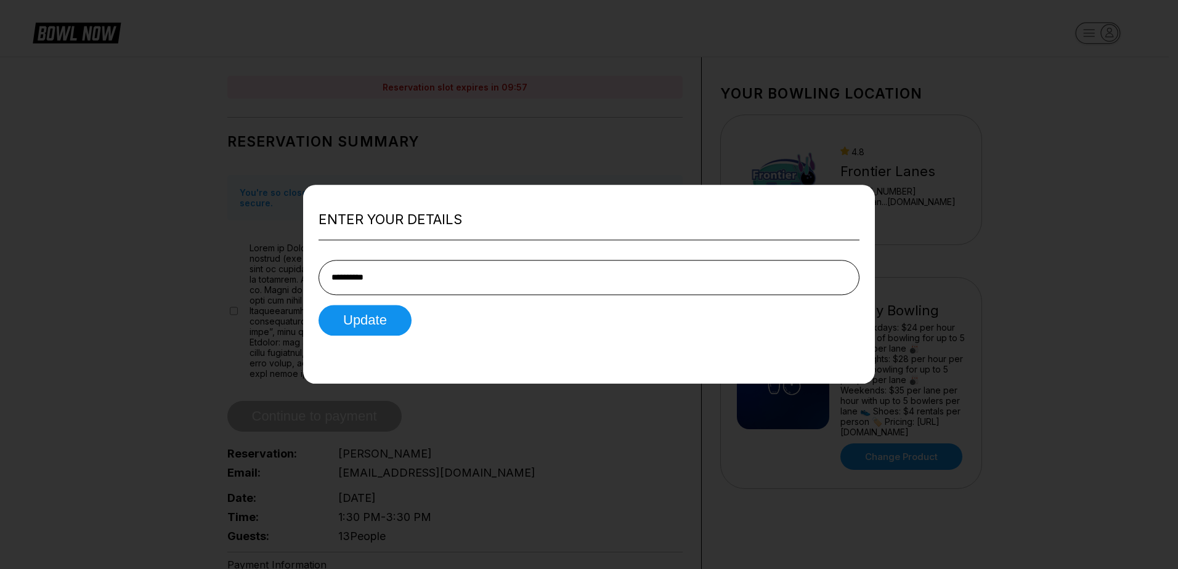
type input "**********"
click at [450, 318] on div "Update" at bounding box center [589, 320] width 541 height 31
click at [373, 323] on button "Update" at bounding box center [365, 320] width 93 height 31
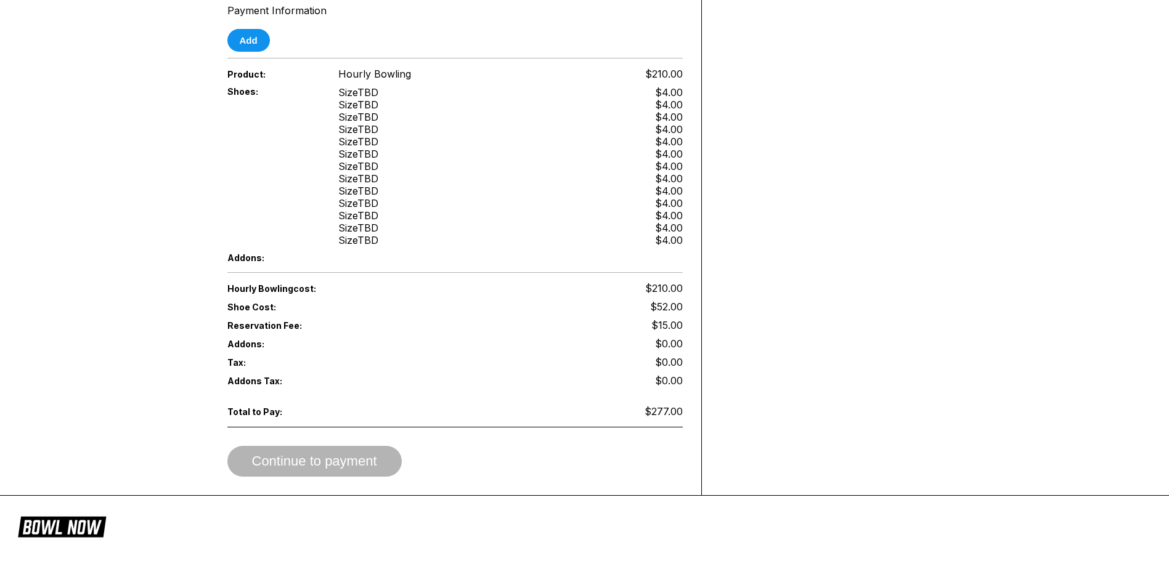
scroll to position [431, 0]
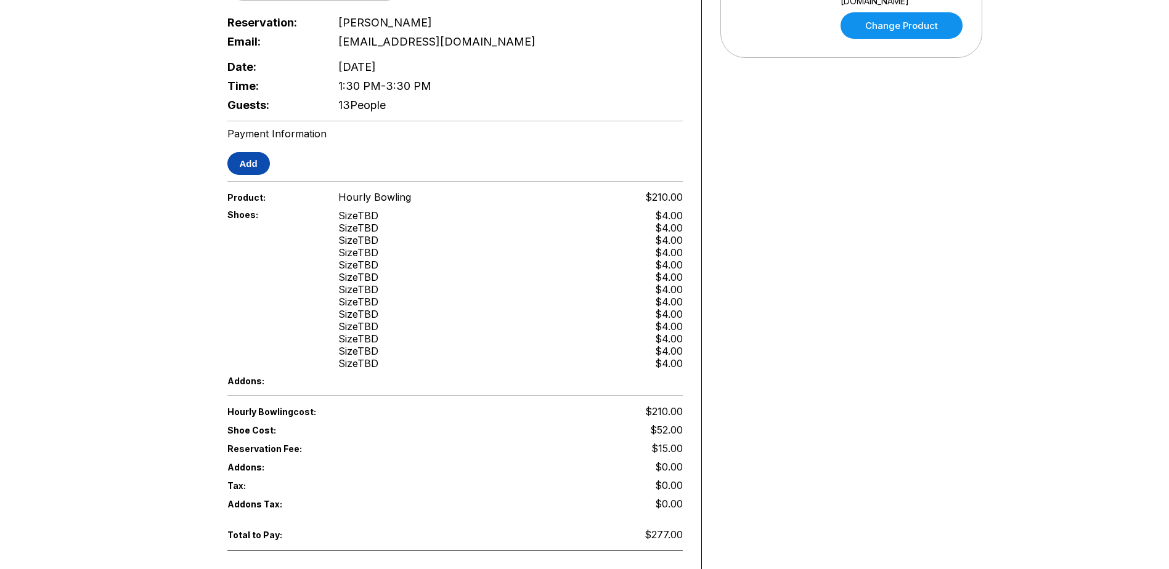
click at [254, 156] on button "Add" at bounding box center [248, 163] width 43 height 23
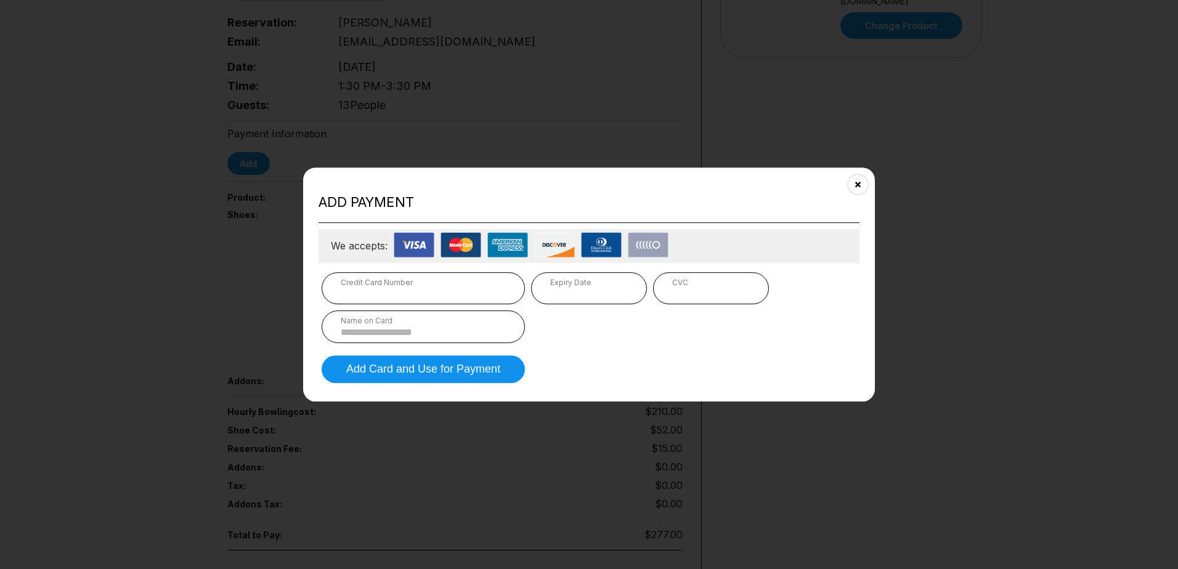
click at [741, 300] on div "CVC" at bounding box center [711, 288] width 116 height 32
click at [458, 333] on input at bounding box center [423, 332] width 165 height 10
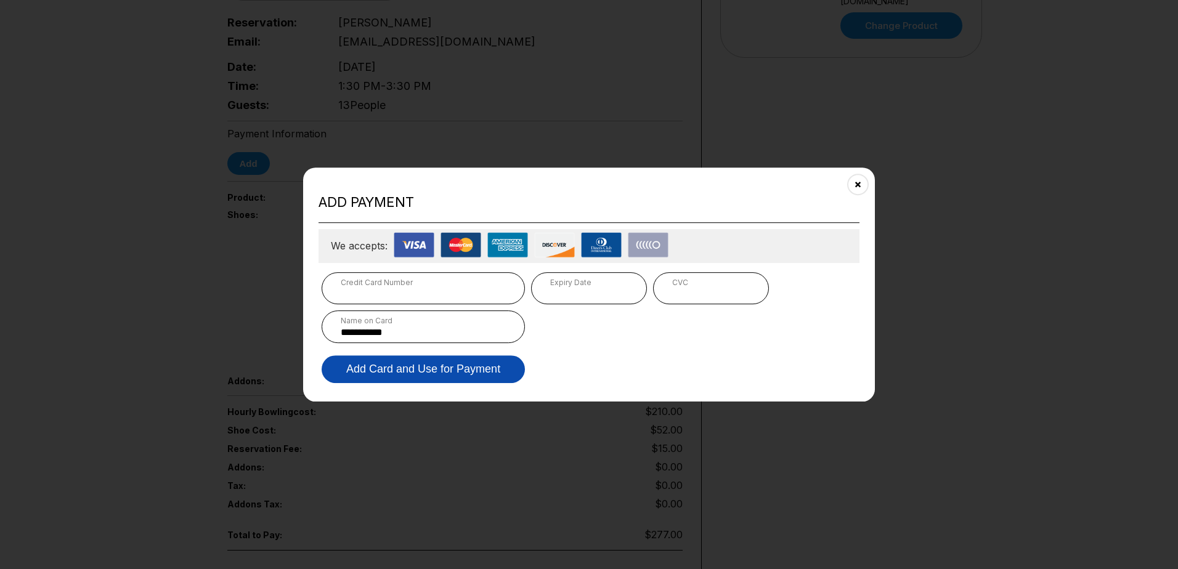
type input "**********"
click at [444, 378] on button "Add Card and Use for Payment" at bounding box center [423, 370] width 203 height 28
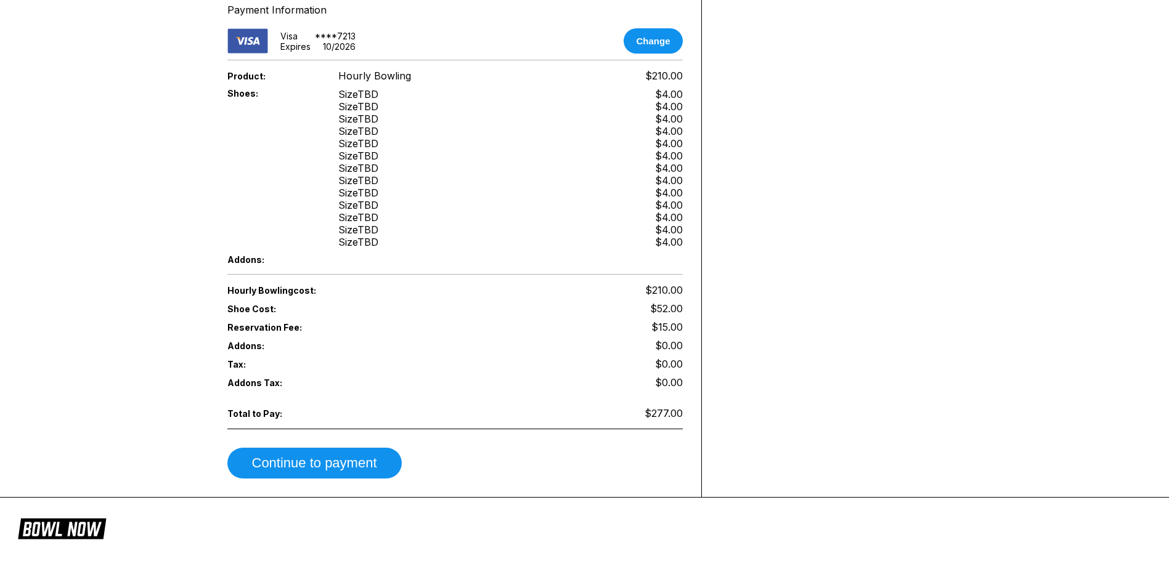
scroll to position [616, 0]
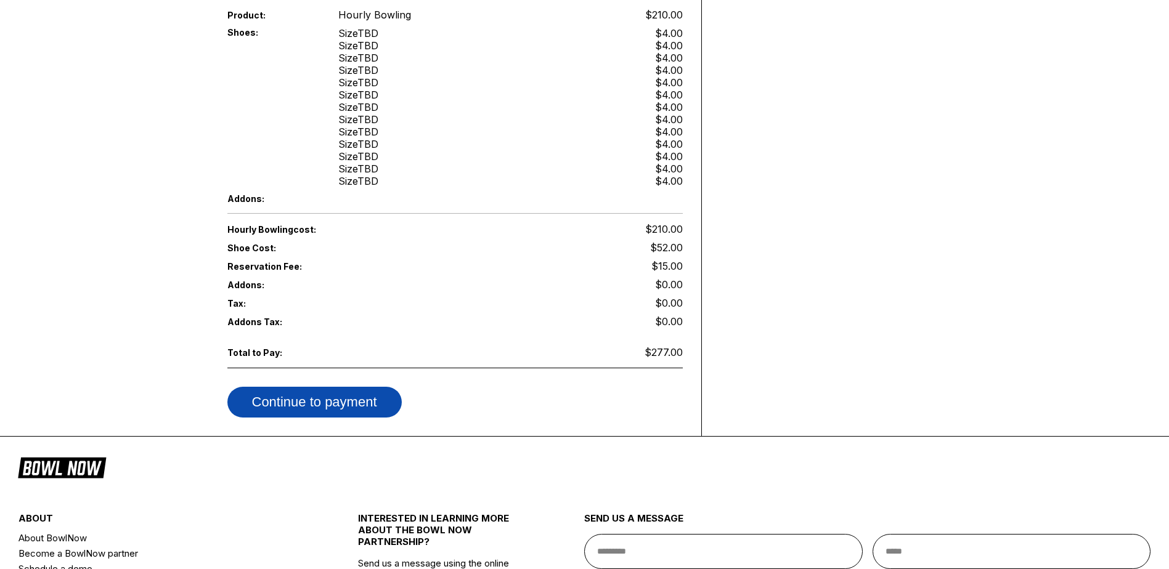
click at [375, 393] on button "Continue to payment" at bounding box center [314, 402] width 174 height 31
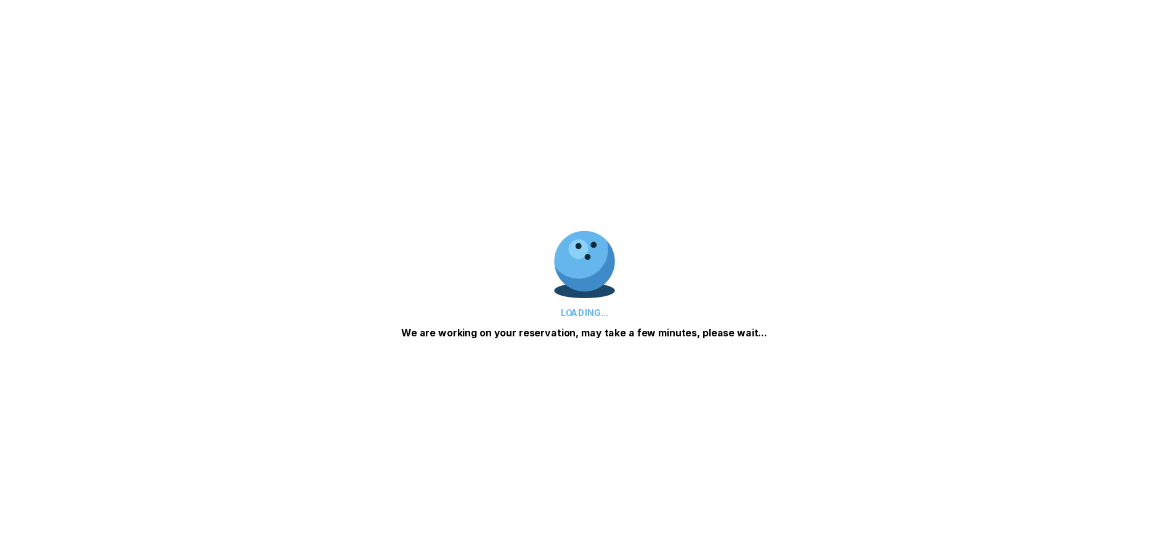
scroll to position [0, 0]
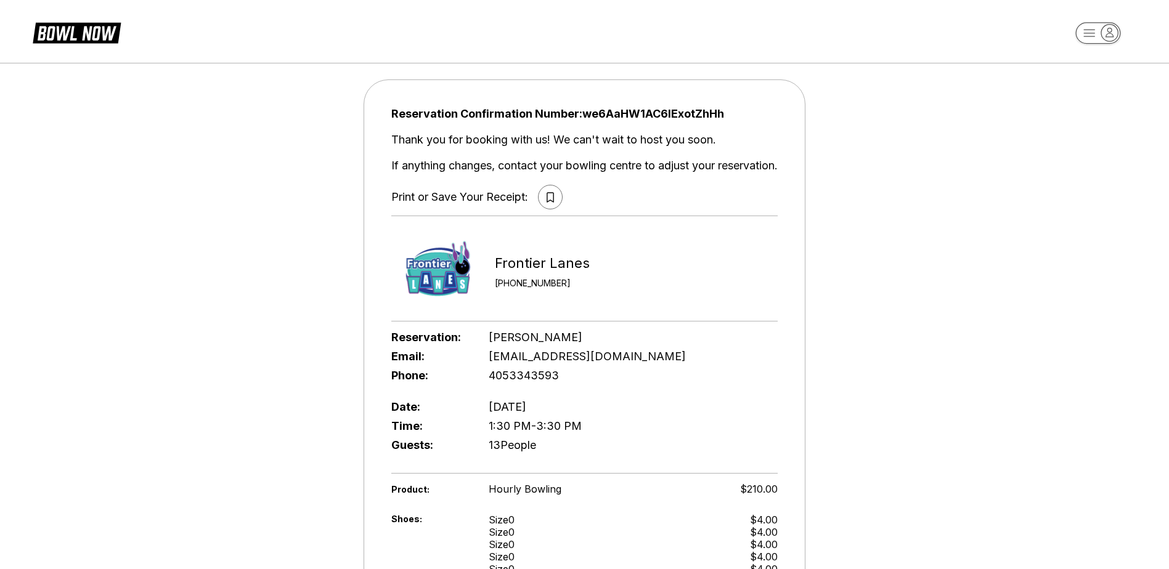
click at [543, 201] on button at bounding box center [550, 197] width 25 height 25
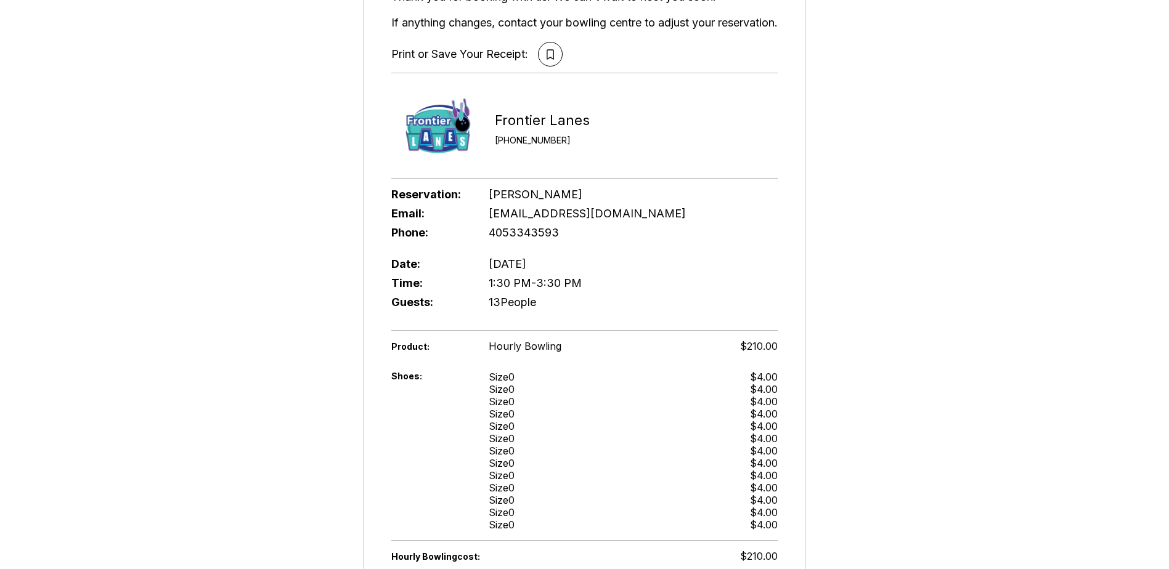
scroll to position [431, 0]
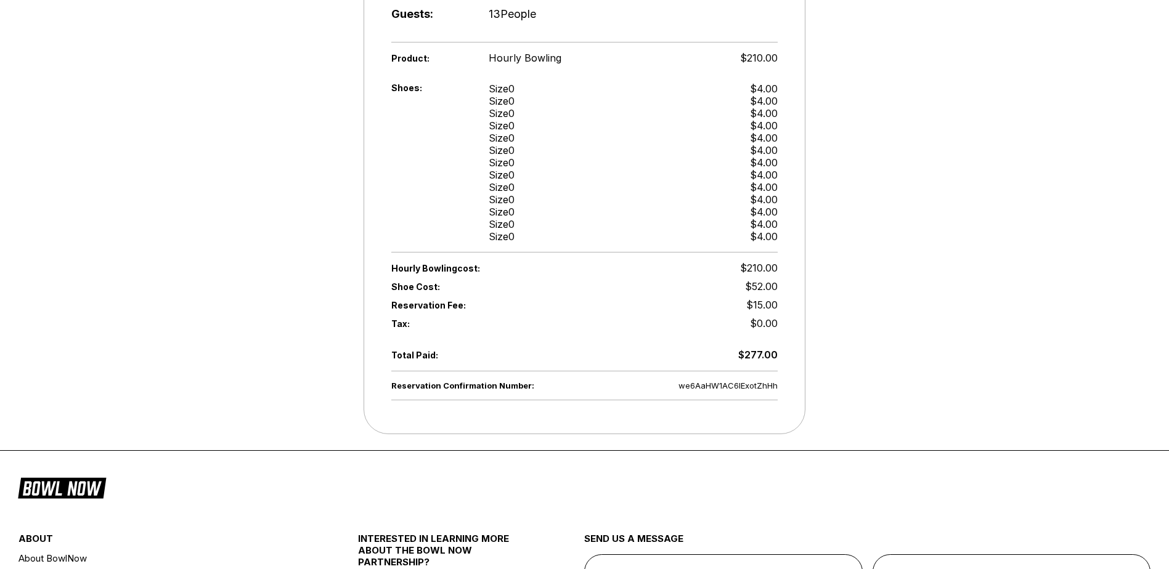
click at [855, 156] on div "Reservation Confirmation Number: we6AaHW1AC6lExotZhHh Thank you for booking wit…" at bounding box center [584, 41] width 1169 height 832
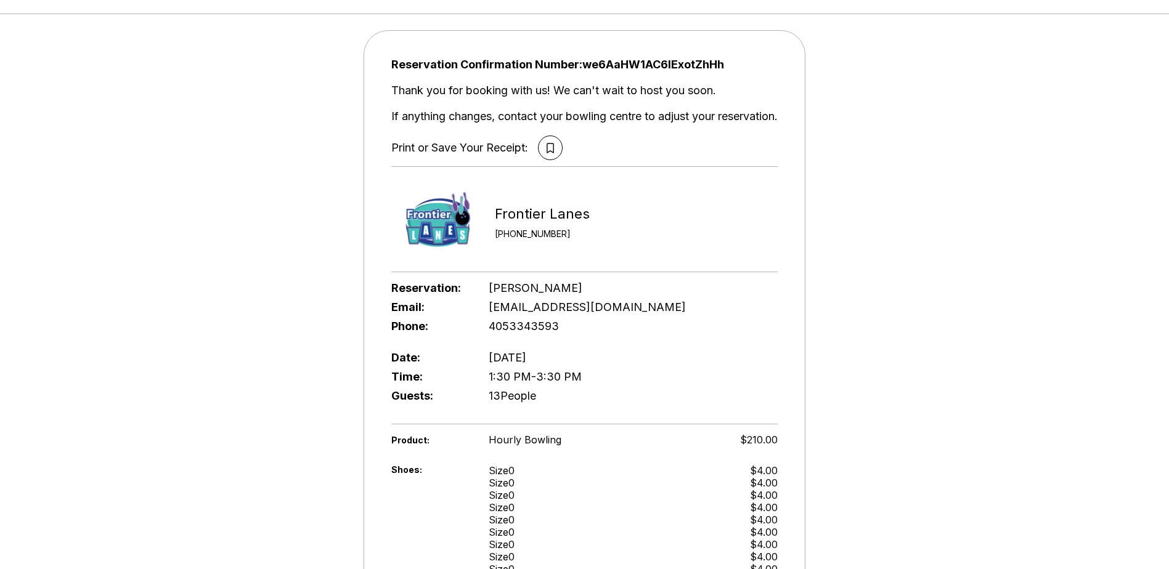
scroll to position [0, 0]
